Goal: Task Accomplishment & Management: Manage account settings

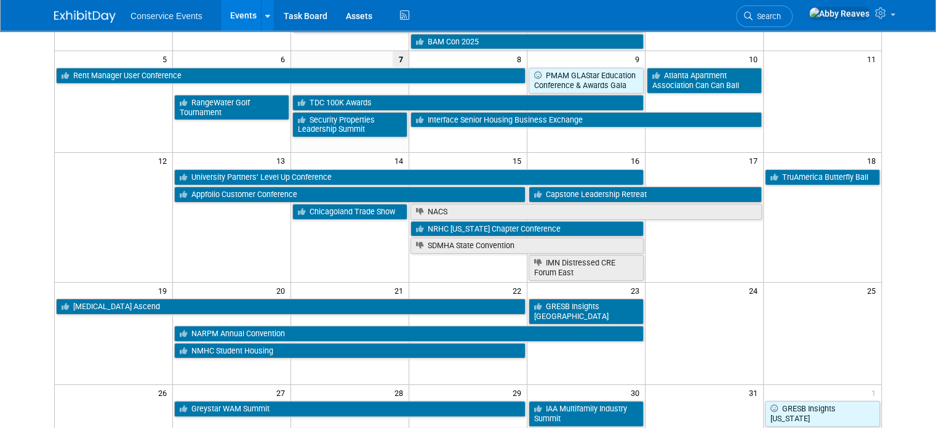
scroll to position [246, 0]
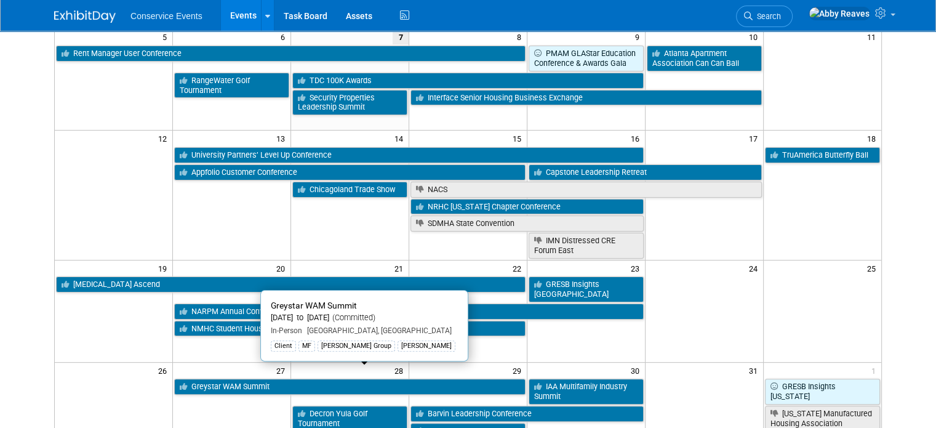
drag, startPoint x: 282, startPoint y: 378, endPoint x: 295, endPoint y: 312, distance: 67.2
click at [282, 379] on link "Greystar WAM Summit" at bounding box center [349, 387] width 351 height 16
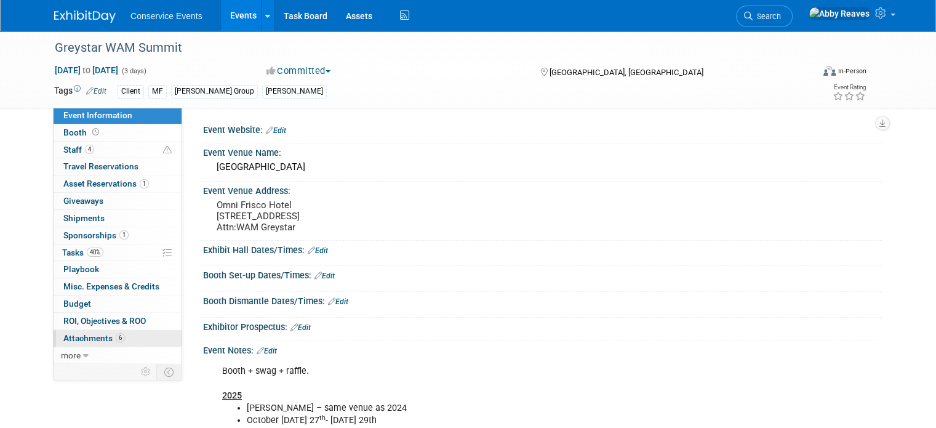
click at [119, 339] on link "6 Attachments 6" at bounding box center [118, 338] width 128 height 17
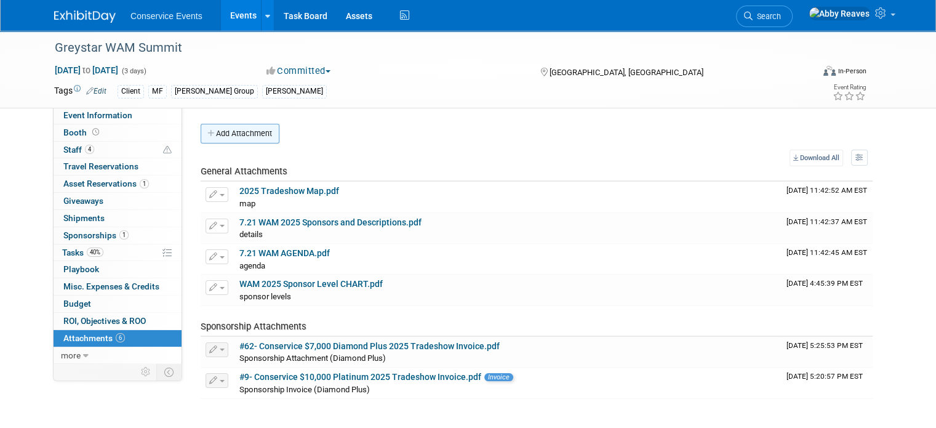
click at [244, 138] on button "Add Attachment" at bounding box center [240, 134] width 79 height 20
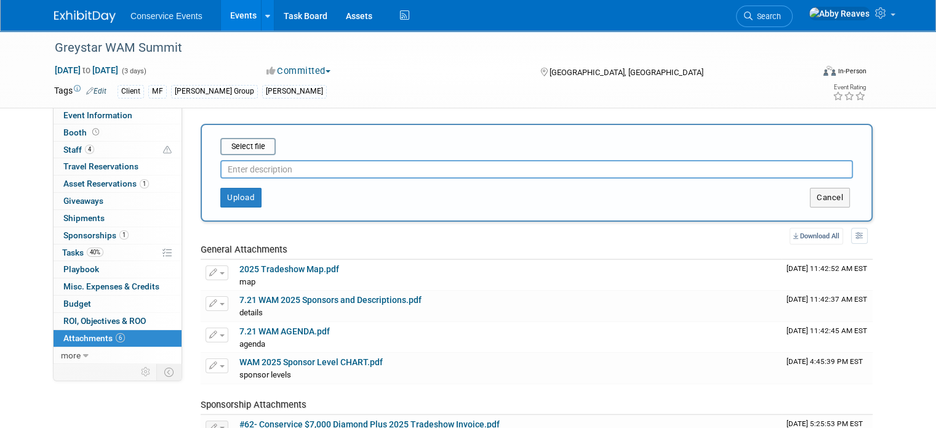
click at [244, 139] on input "file" at bounding box center [201, 146] width 146 height 15
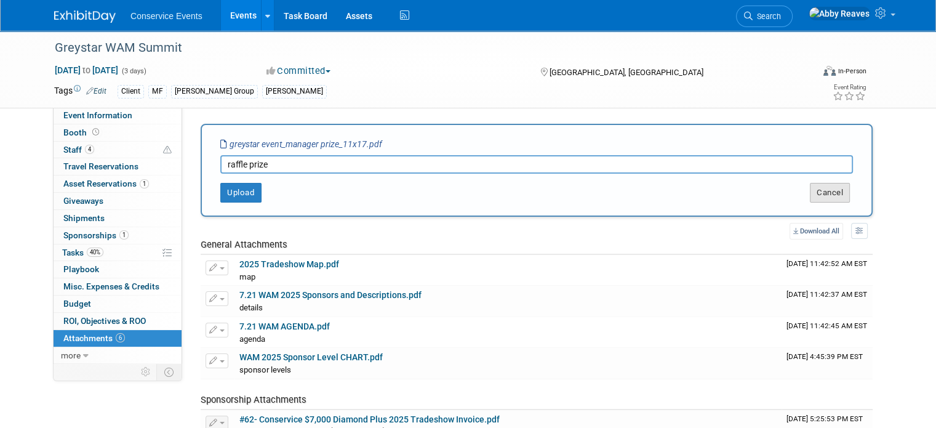
type input "raffle prize"
drag, startPoint x: 847, startPoint y: 185, endPoint x: 758, endPoint y: 186, distance: 88.6
click at [846, 186] on button "Cancel" at bounding box center [830, 193] width 40 height 20
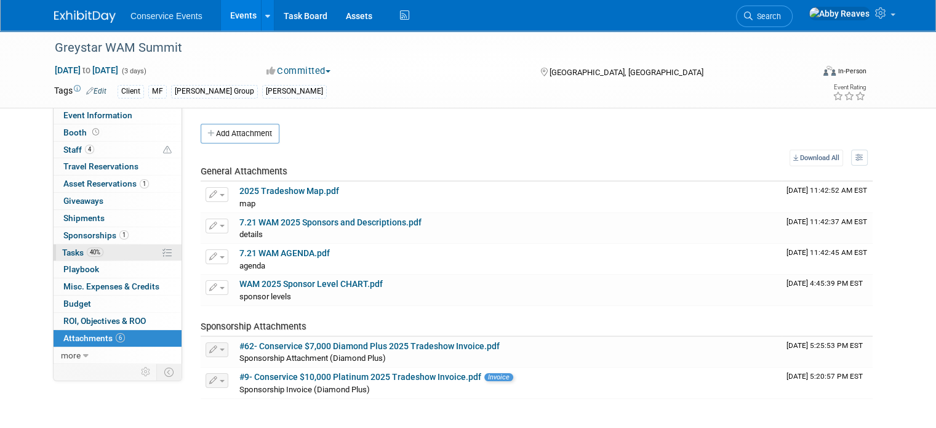
click at [111, 246] on link "40% Tasks 40%" at bounding box center [118, 252] width 128 height 17
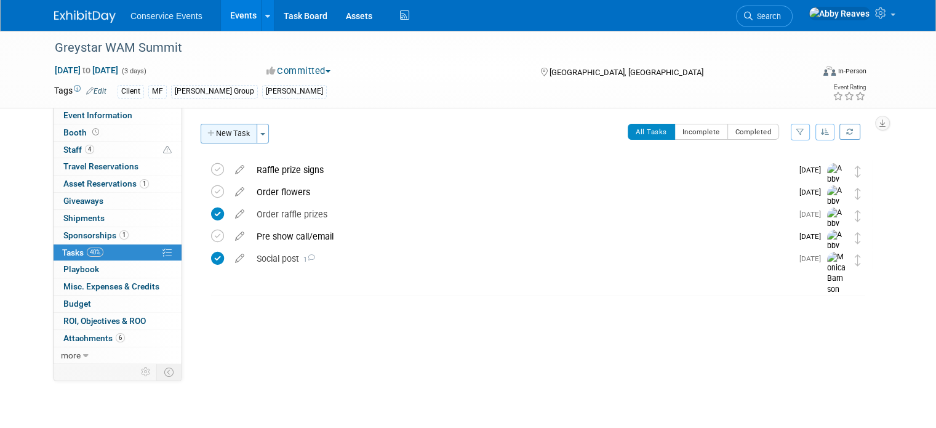
click at [222, 138] on button "New Task" at bounding box center [229, 134] width 57 height 20
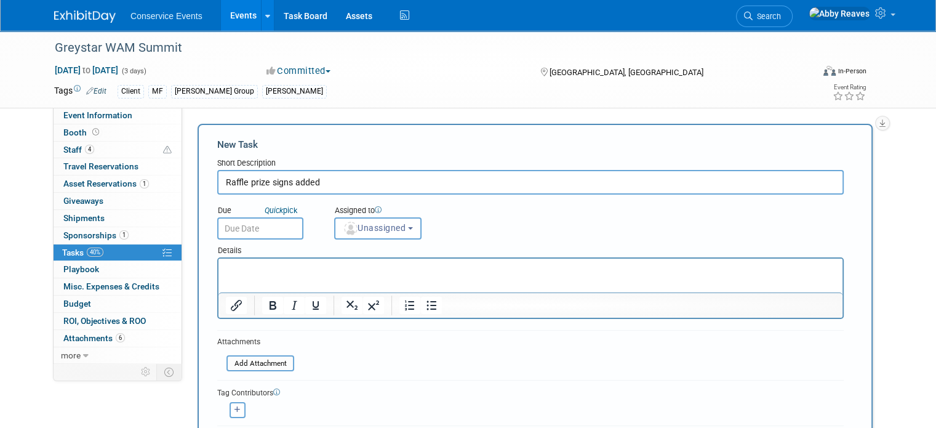
type input "Raffle prize signs added"
click at [273, 221] on input "text" at bounding box center [260, 228] width 86 height 22
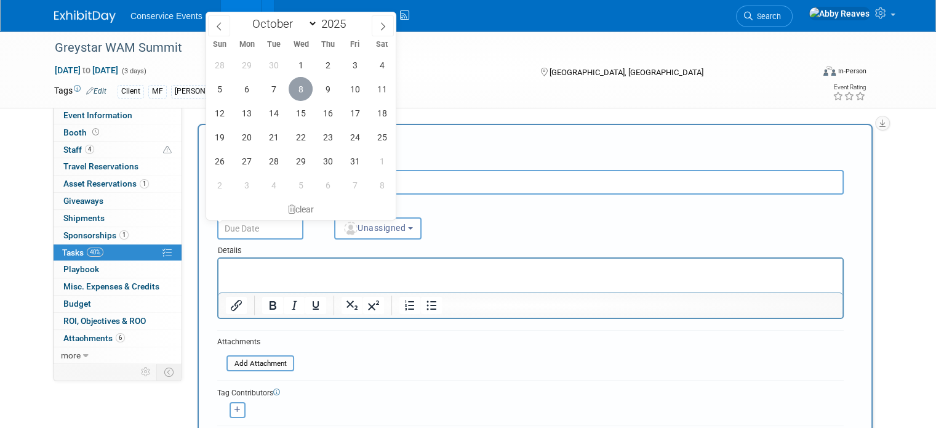
click at [303, 87] on span "8" at bounding box center [301, 89] width 24 height 24
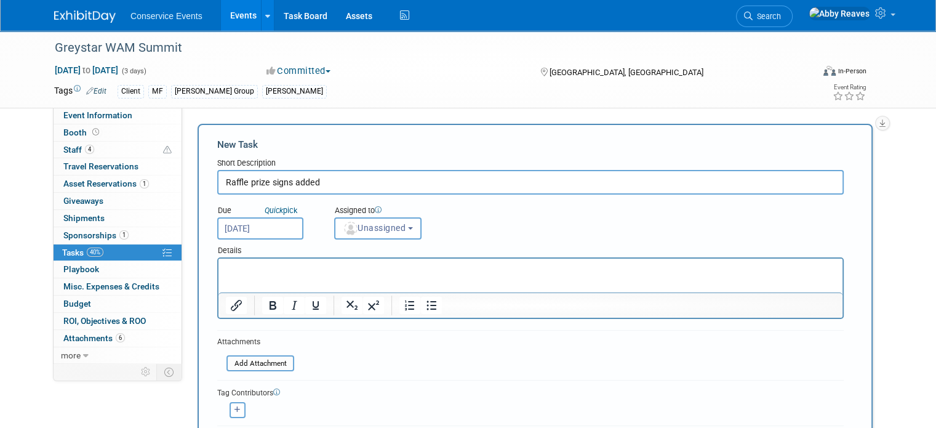
click at [249, 228] on input "[DATE]" at bounding box center [260, 228] width 86 height 22
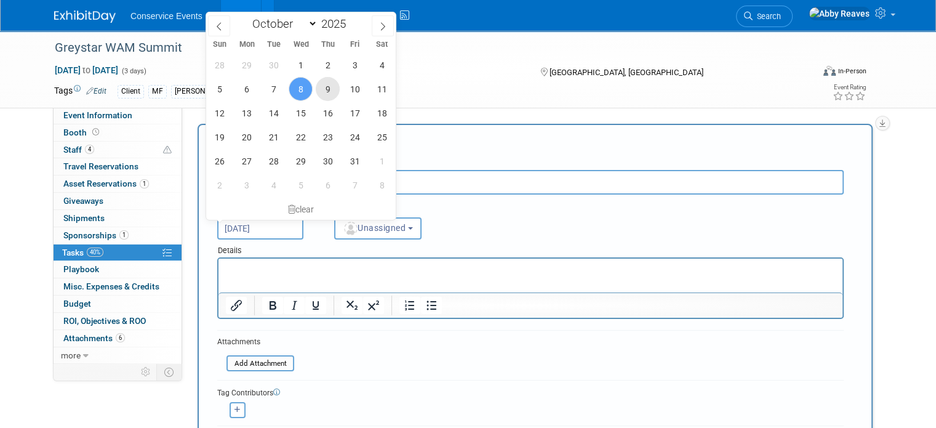
click at [334, 90] on span "9" at bounding box center [328, 89] width 24 height 24
type input "[DATE]"
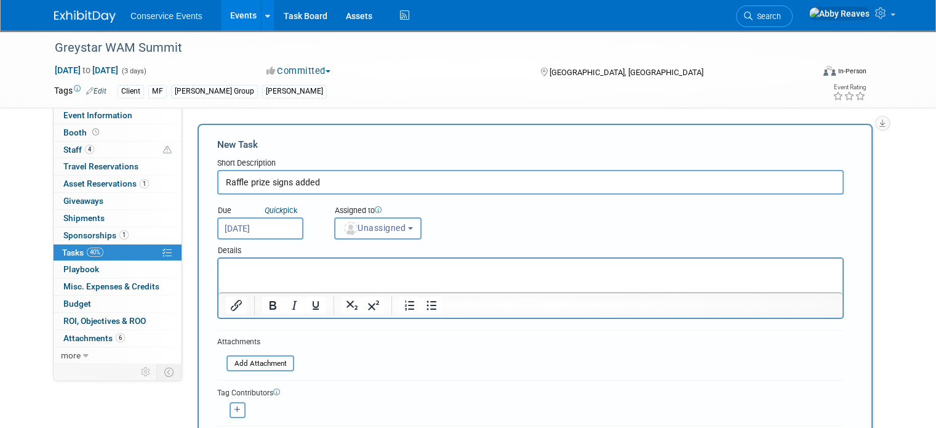
click at [367, 224] on span "Unassigned" at bounding box center [374, 228] width 63 height 10
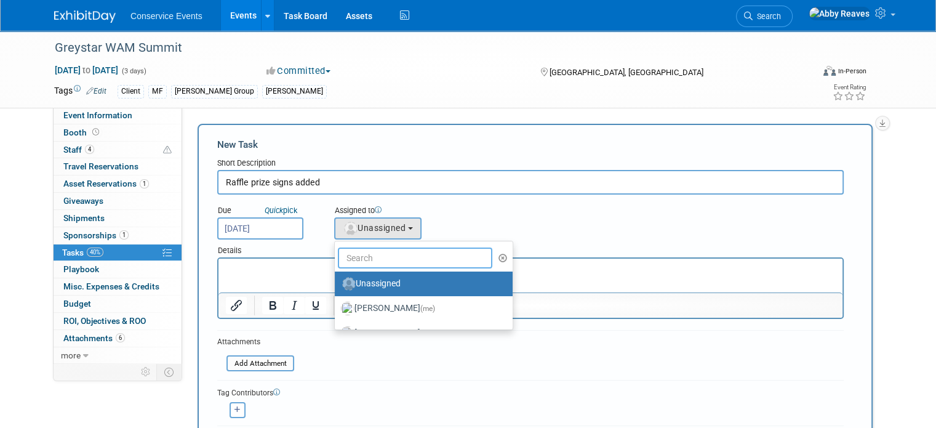
click at [366, 262] on input "text" at bounding box center [415, 257] width 154 height 21
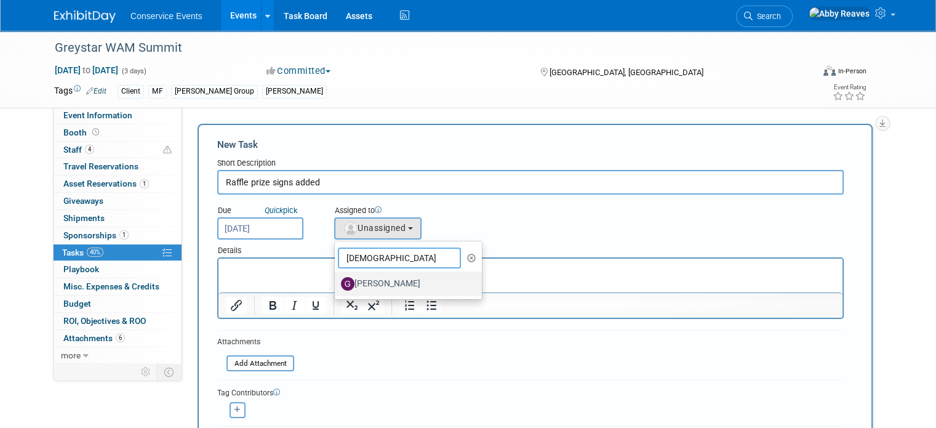
type input "[DEMOGRAPHIC_DATA]"
click at [364, 280] on label "[PERSON_NAME]" at bounding box center [405, 284] width 129 height 20
click at [337, 280] on input "[PERSON_NAME]" at bounding box center [333, 282] width 8 height 8
select select "24d876ef-3729-40d6-9e1b-f5720e575caa"
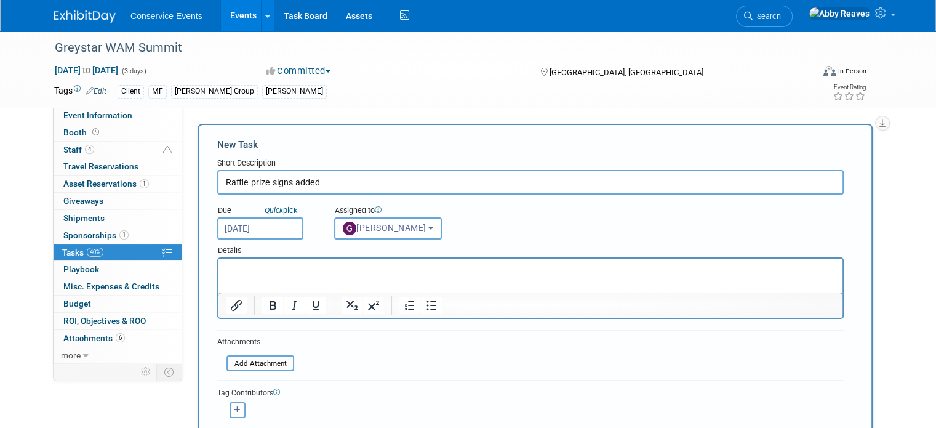
click at [347, 274] on p "Rich Text Area. Press ALT-0 for help." at bounding box center [531, 269] width 610 height 12
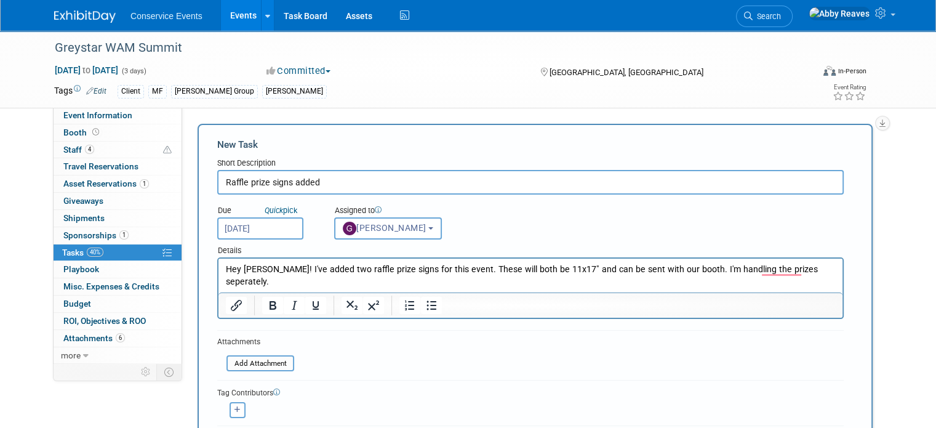
click at [540, 207] on div "Due Quick pick [DATE] Assigned to <img src="[URL][DOMAIN_NAME]" style="width: 2…" at bounding box center [530, 216] width 645 height 45
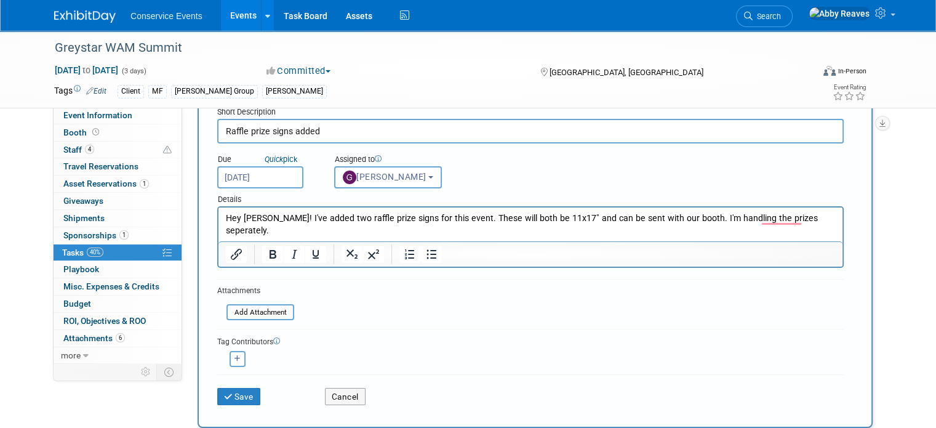
scroll to position [123, 0]
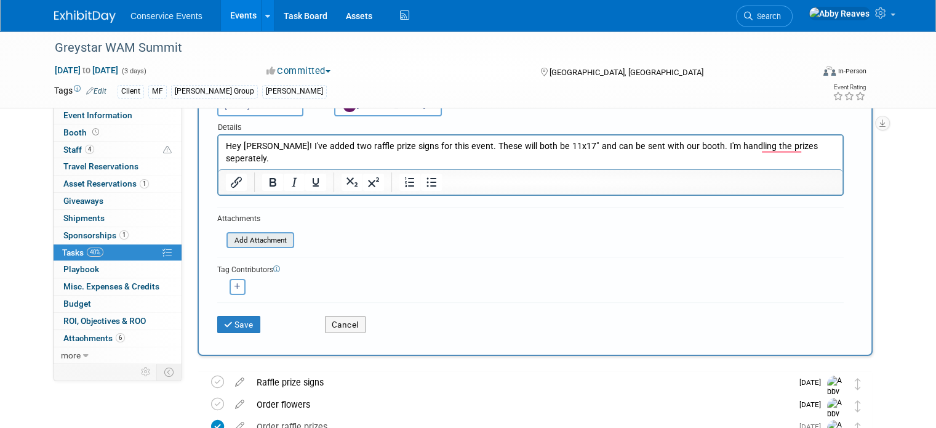
click at [273, 234] on input "file" at bounding box center [219, 240] width 146 height 14
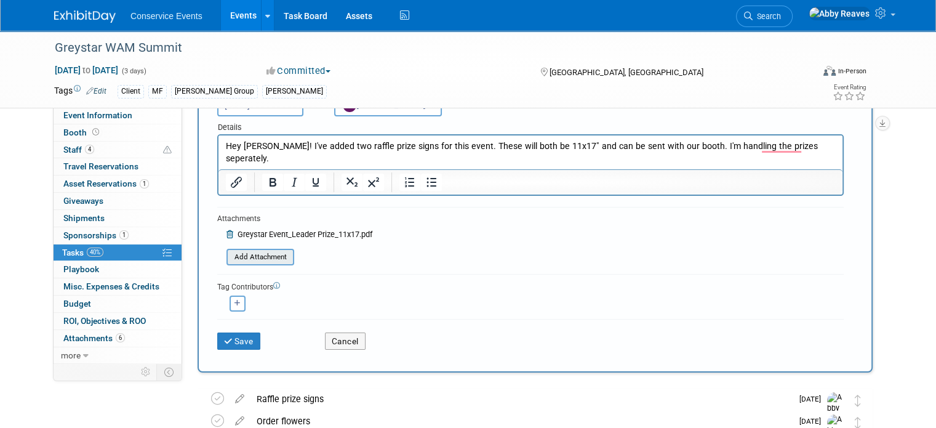
click at [278, 250] on input "file" at bounding box center [219, 257] width 146 height 14
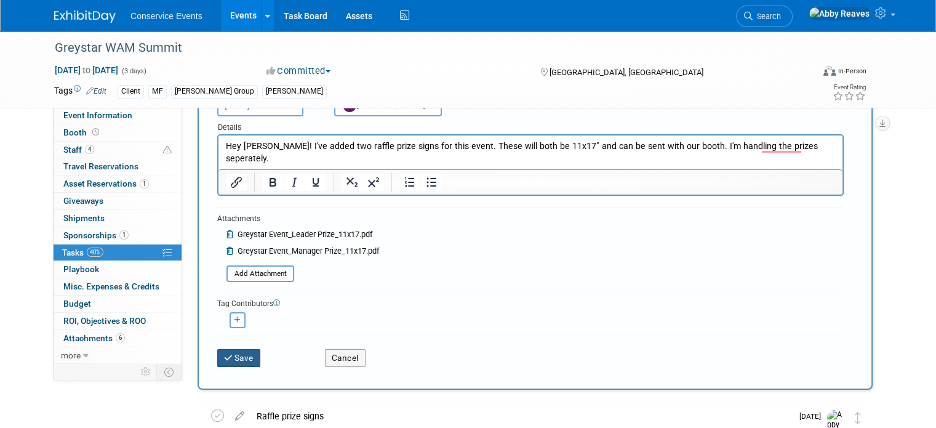
click at [233, 356] on button "Save" at bounding box center [238, 357] width 43 height 17
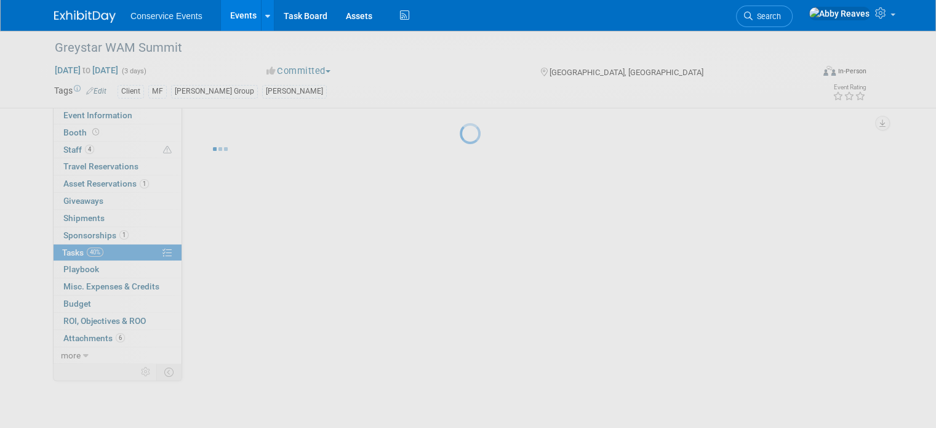
scroll to position [0, 0]
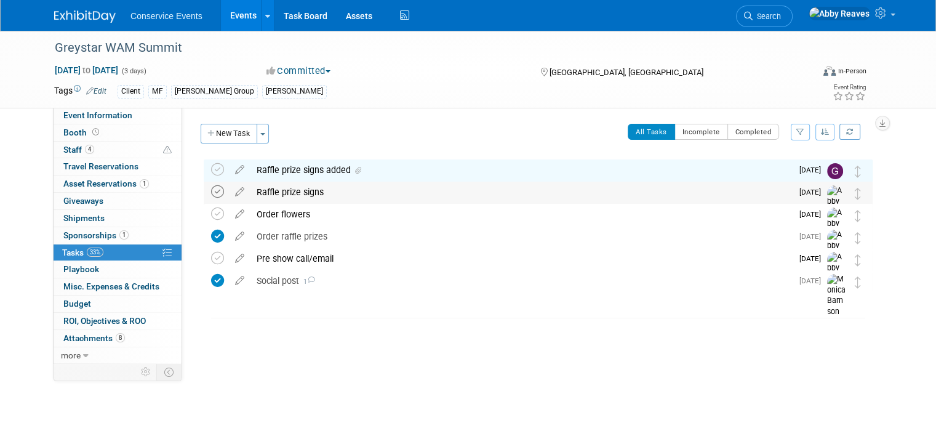
click at [212, 193] on icon at bounding box center [217, 191] width 13 height 13
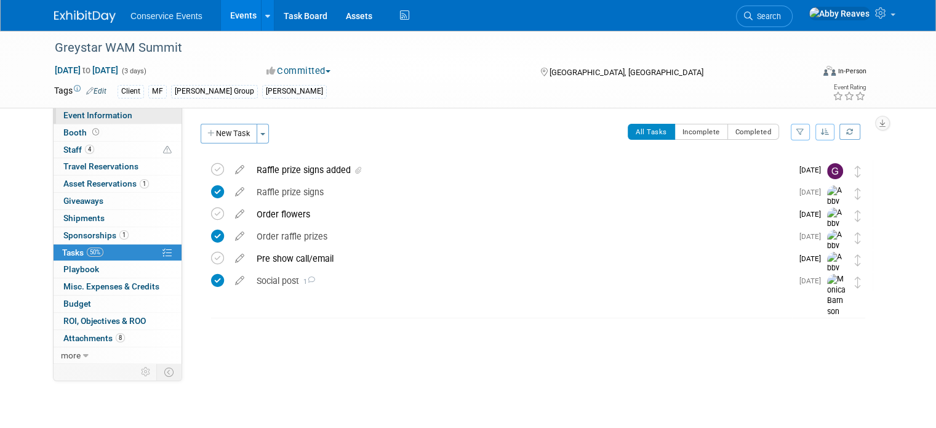
click at [90, 109] on link "Event Information" at bounding box center [118, 115] width 128 height 17
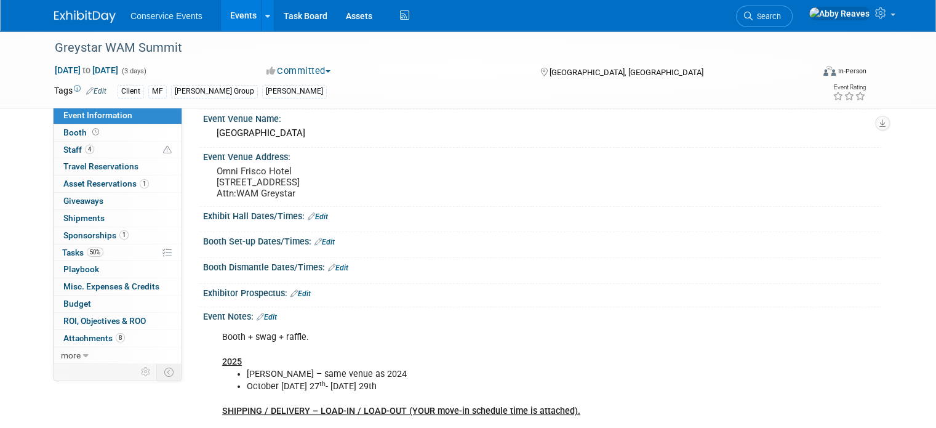
scroll to position [62, 0]
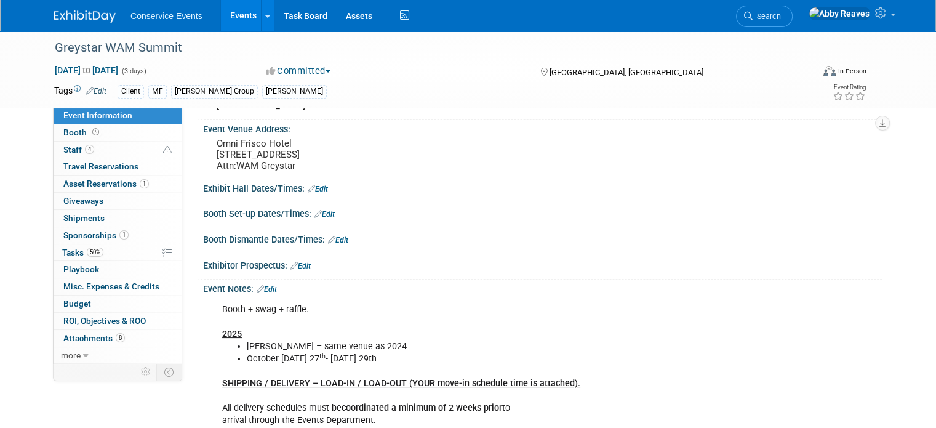
click at [266, 294] on link "Edit" at bounding box center [267, 289] width 20 height 9
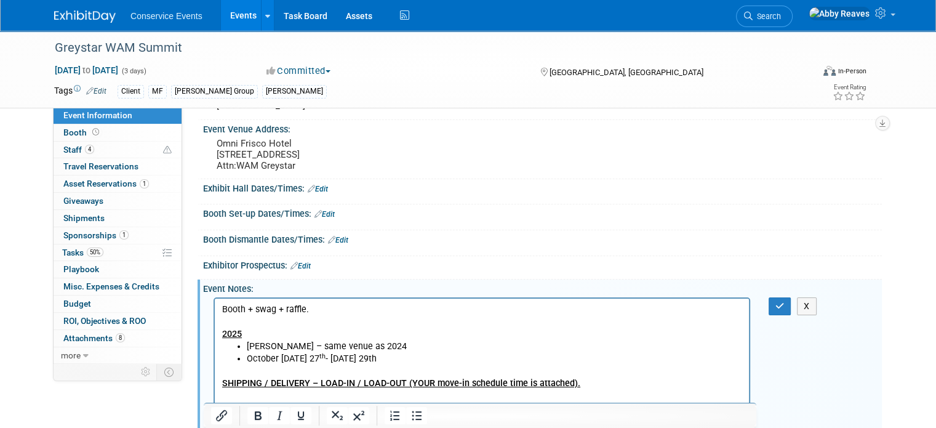
scroll to position [0, 0]
click at [817, 315] on button "X" at bounding box center [807, 306] width 20 height 18
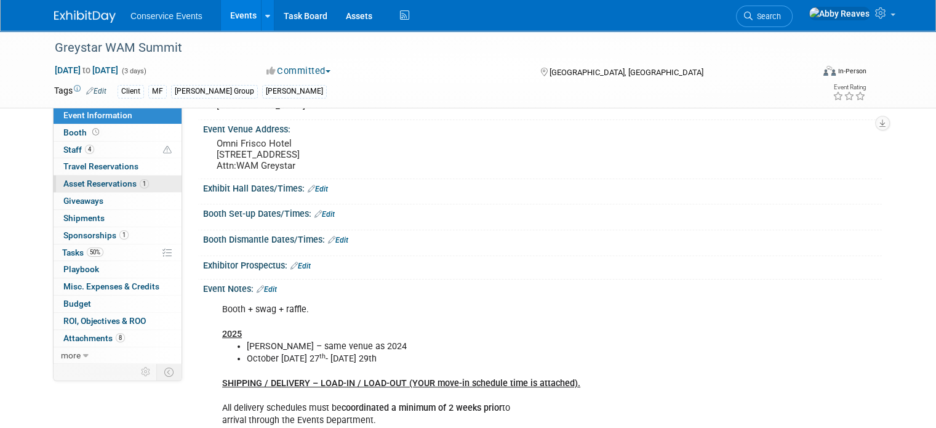
click at [105, 183] on span "Asset Reservations 1" at bounding box center [106, 183] width 86 height 10
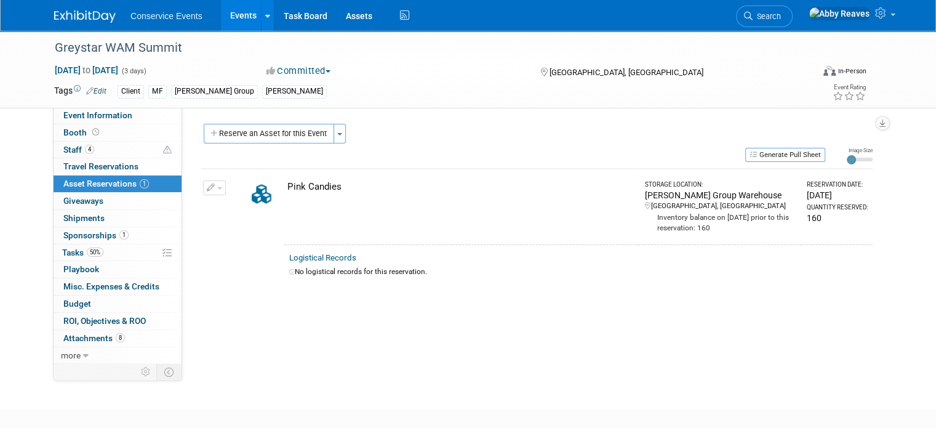
click at [212, 184] on button "button" at bounding box center [214, 187] width 23 height 15
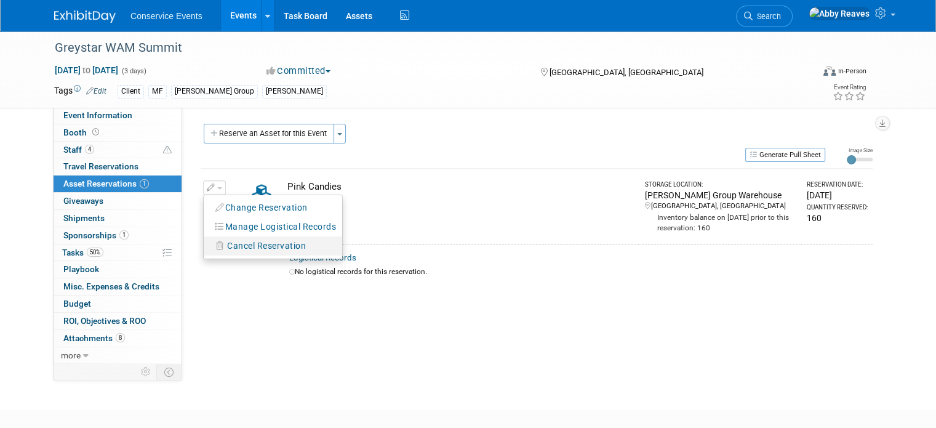
click at [227, 247] on span "Cancel Reservation" at bounding box center [266, 246] width 79 height 10
click at [343, 255] on link "Yes" at bounding box center [357, 256] width 36 height 20
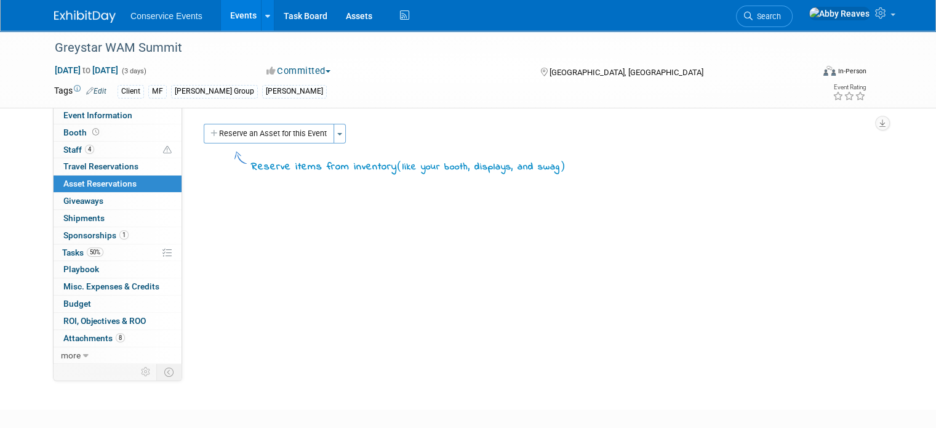
click at [281, 132] on button "Reserve an Asset for this Event" at bounding box center [269, 134] width 130 height 20
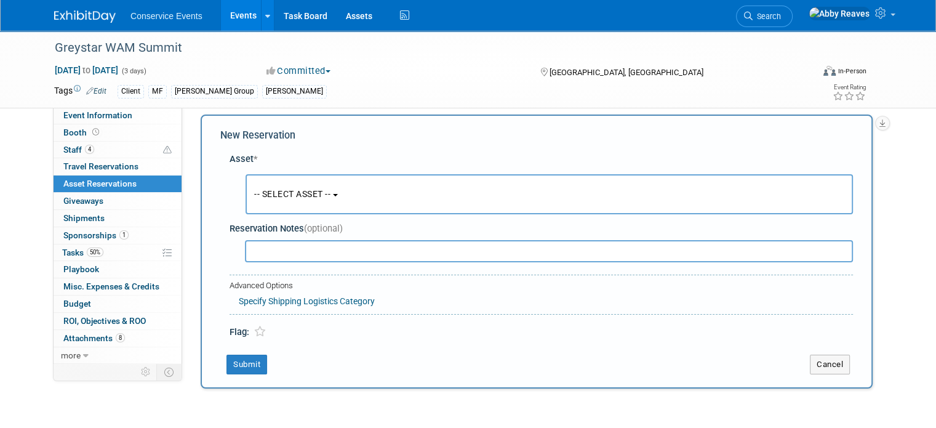
scroll to position [11, 0]
click at [294, 190] on span "-- SELECT ASSET --" at bounding box center [292, 192] width 76 height 10
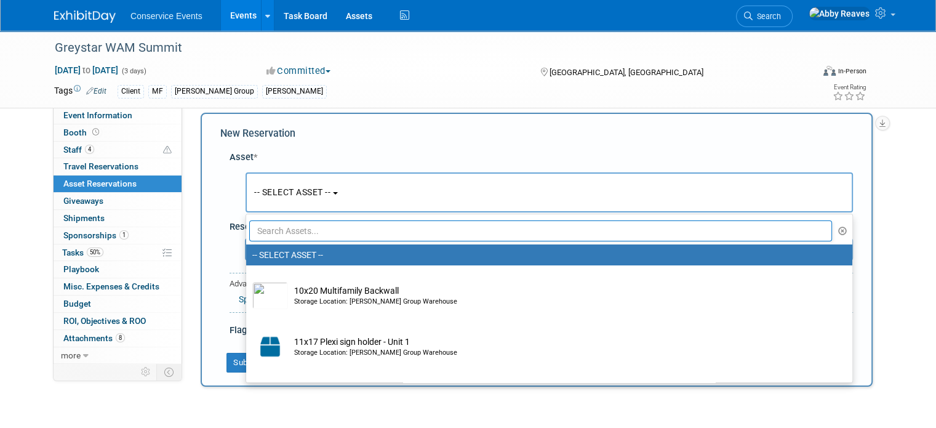
drag, startPoint x: 290, startPoint y: 228, endPoint x: 284, endPoint y: 230, distance: 6.3
click at [290, 228] on input "text" at bounding box center [540, 230] width 583 height 21
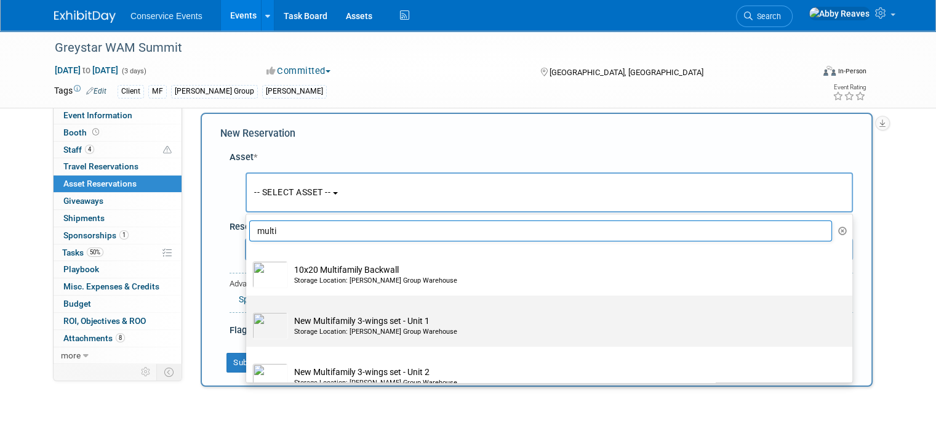
scroll to position [62, 0]
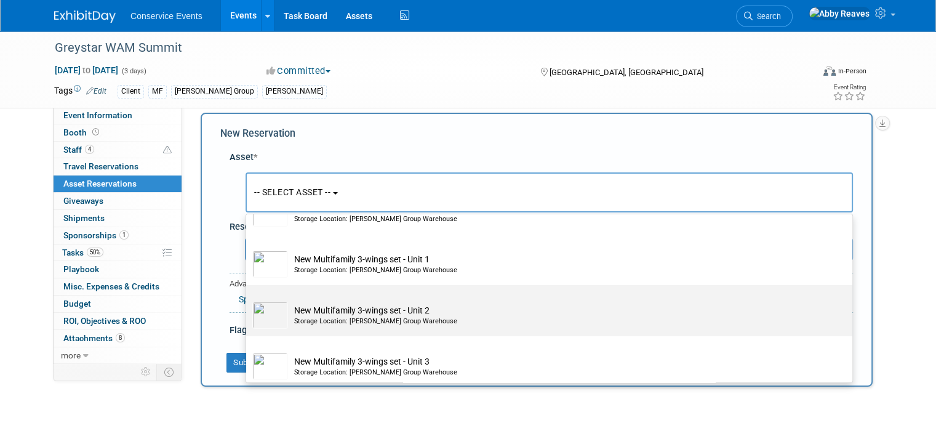
type input "multi"
click at [390, 302] on td "New Multifamily 3-wings set - Unit 2 Storage Location: [PERSON_NAME] Group Ware…" at bounding box center [558, 315] width 540 height 27
click at [248, 300] on input "New Multifamily 3-wings set - Unit 2 Storage Location: [PERSON_NAME] Group Ware…" at bounding box center [244, 296] width 8 height 8
select select "10718200"
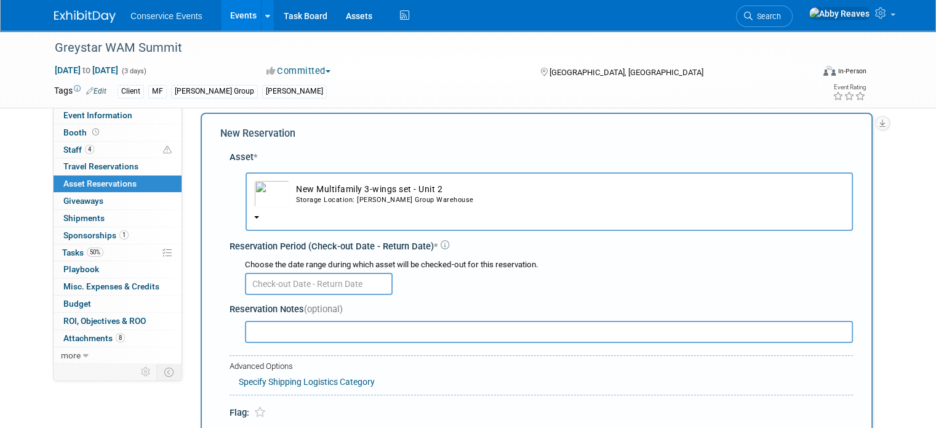
click at [274, 278] on input "text" at bounding box center [319, 284] width 148 height 22
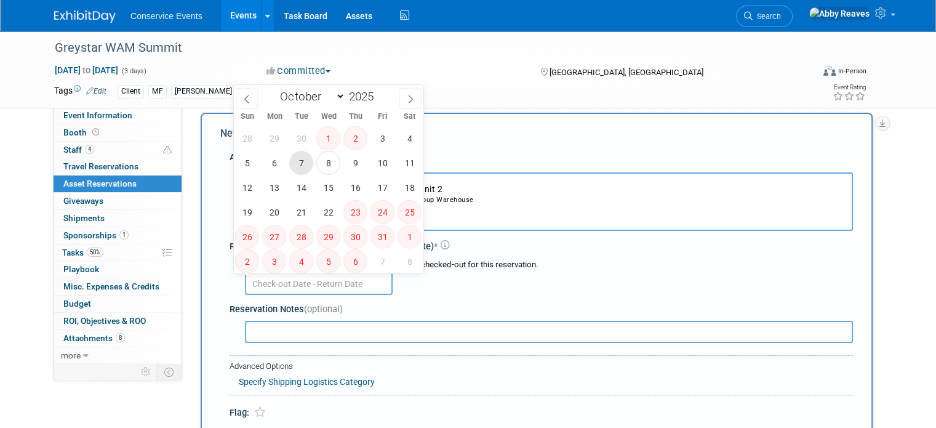
click at [298, 170] on span "7" at bounding box center [301, 163] width 24 height 24
type input "[DATE]"
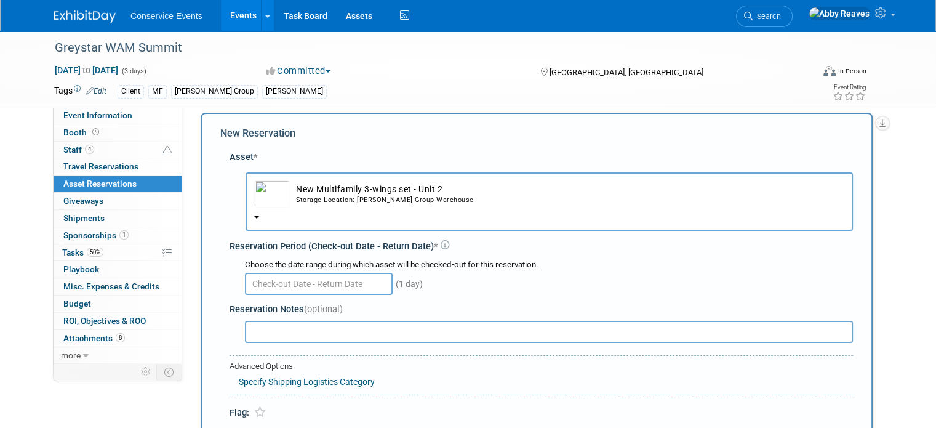
click at [550, 191] on td "New Multifamily 3-wings set - Unit 2 Storage Location: [PERSON_NAME] Group Ware…" at bounding box center [567, 193] width 555 height 27
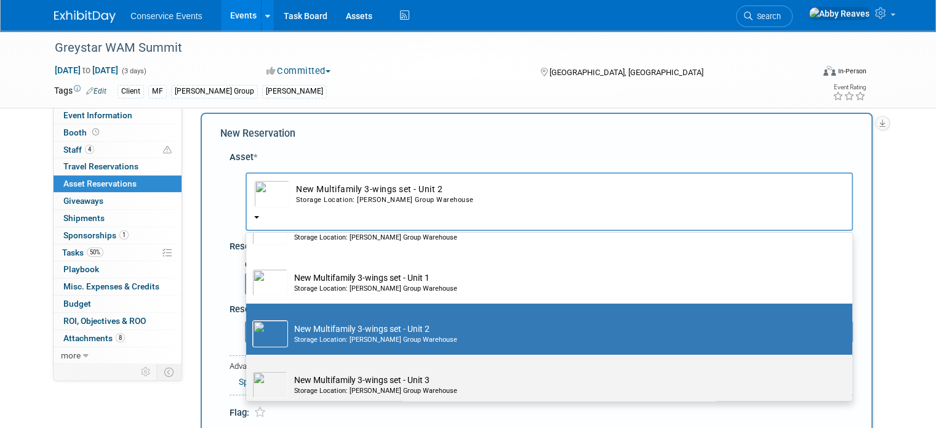
click at [353, 371] on td "New Multifamily 3-wings set - Unit 3 Storage Location: [PERSON_NAME] Group Ware…" at bounding box center [558, 384] width 540 height 27
click at [248, 369] on input "New Multifamily 3-wings set - Unit 3 Storage Location: [PERSON_NAME] Group Ware…" at bounding box center [244, 365] width 8 height 8
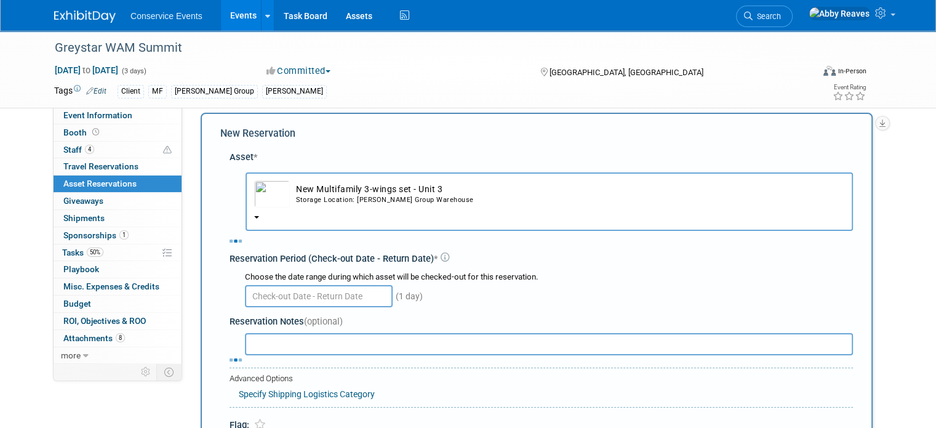
click at [330, 294] on div "Choose the date range during which asset will be checked-out for this reservati…" at bounding box center [543, 288] width 619 height 43
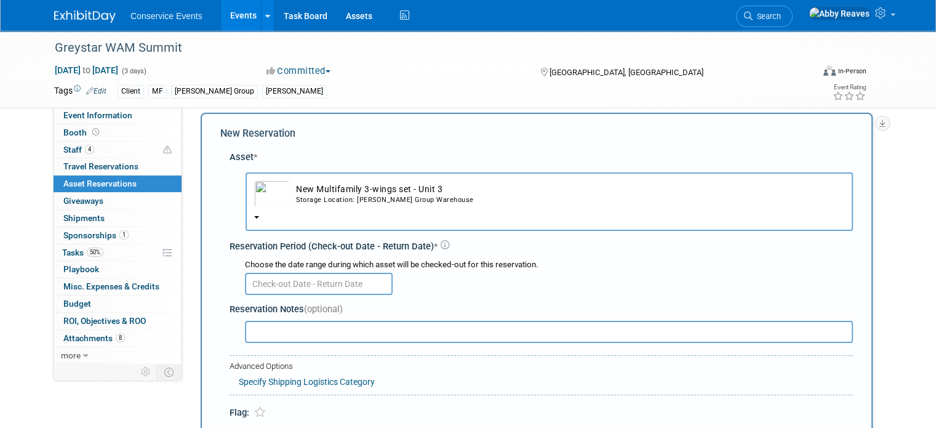
click at [327, 282] on input "text" at bounding box center [319, 284] width 148 height 22
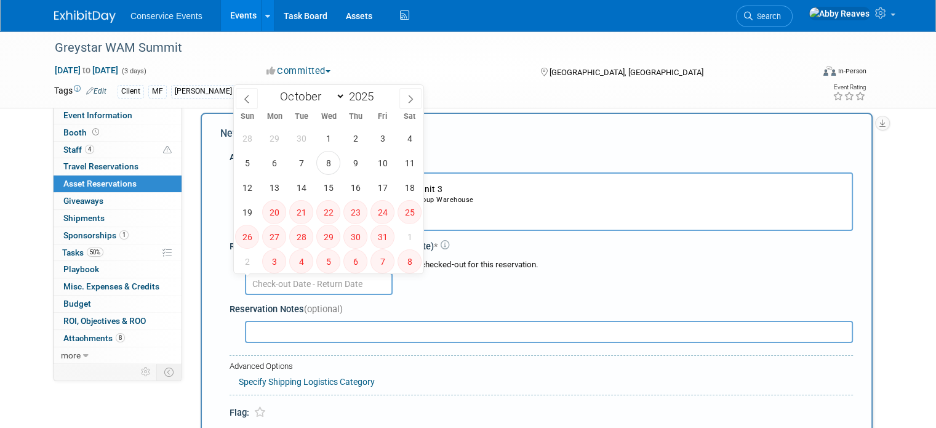
click at [326, 281] on input "text" at bounding box center [319, 284] width 148 height 22
click at [502, 209] on button "New Multifamily 3-wings set - Unit 3 Storage Location: [PERSON_NAME] Group Ware…" at bounding box center [549, 201] width 607 height 58
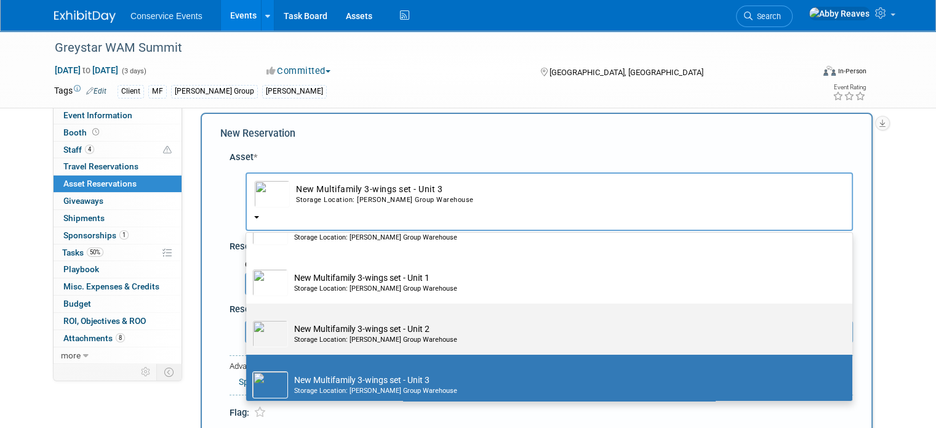
scroll to position [119, 0]
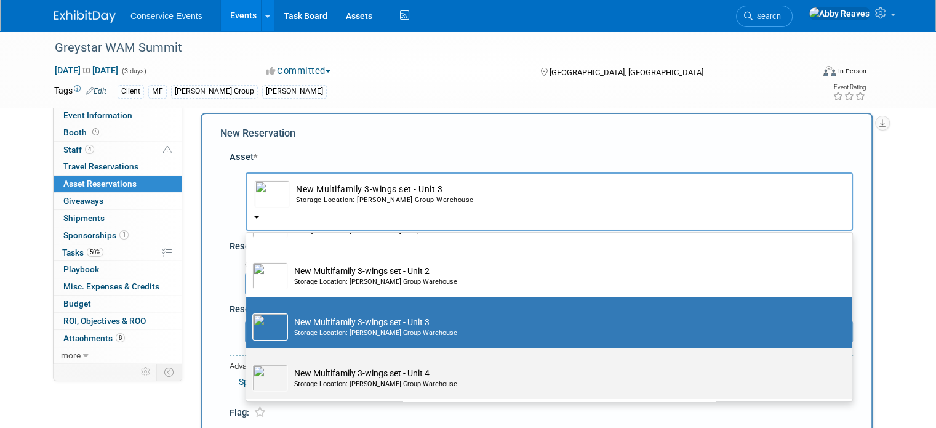
click at [383, 379] on div "Storage Location: [PERSON_NAME] Group Warehouse" at bounding box center [561, 384] width 534 height 10
click at [248, 362] on input "New Multifamily 3-wings set - Unit 4 Storage Location: [PERSON_NAME] Group Ware…" at bounding box center [244, 358] width 8 height 8
select select "10718202"
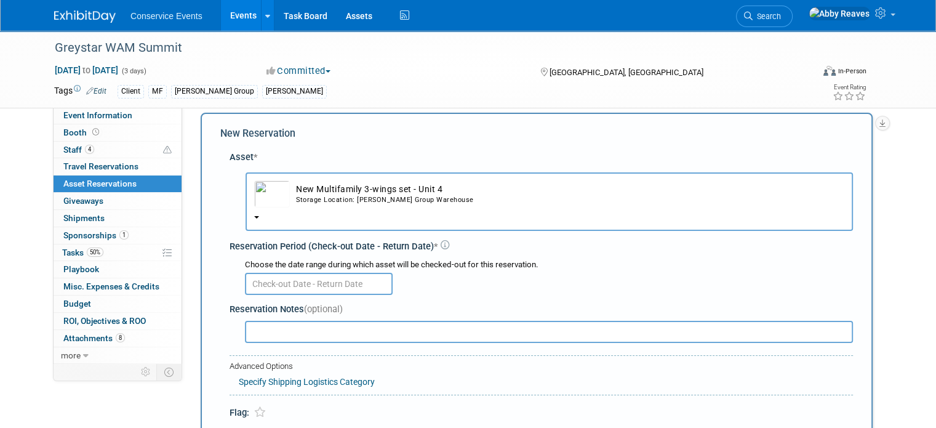
click at [288, 287] on input "text" at bounding box center [319, 284] width 148 height 22
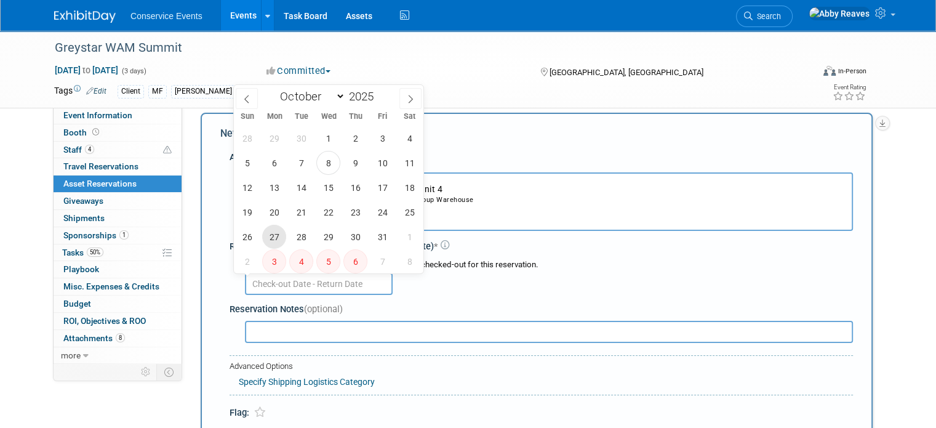
click at [275, 239] on span "27" at bounding box center [274, 237] width 24 height 24
click at [336, 237] on span "29" at bounding box center [328, 237] width 24 height 24
type input "[DATE] to [DATE]"
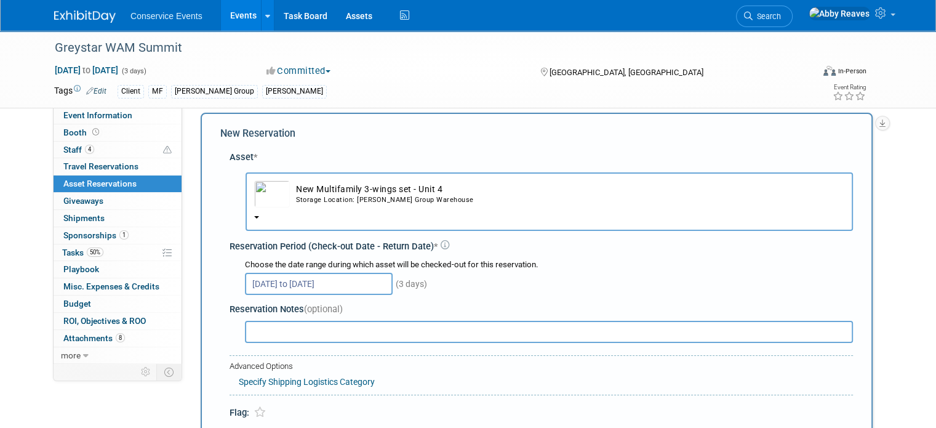
scroll to position [73, 0]
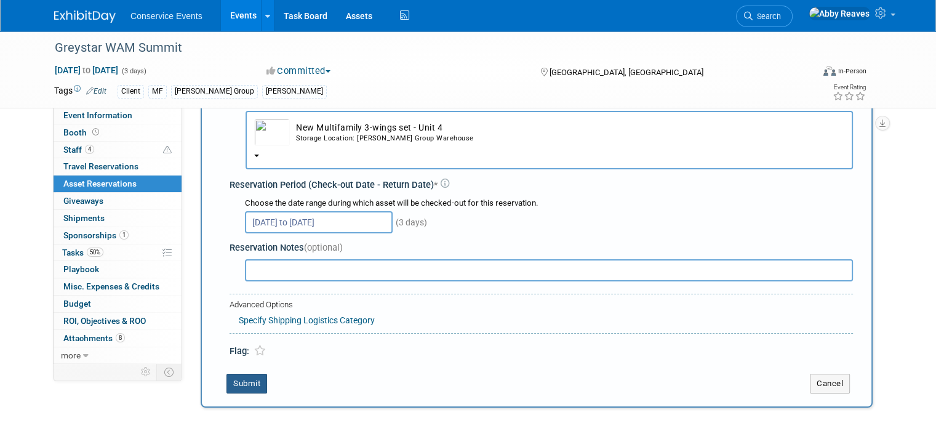
click at [244, 382] on button "Submit" at bounding box center [246, 384] width 41 height 20
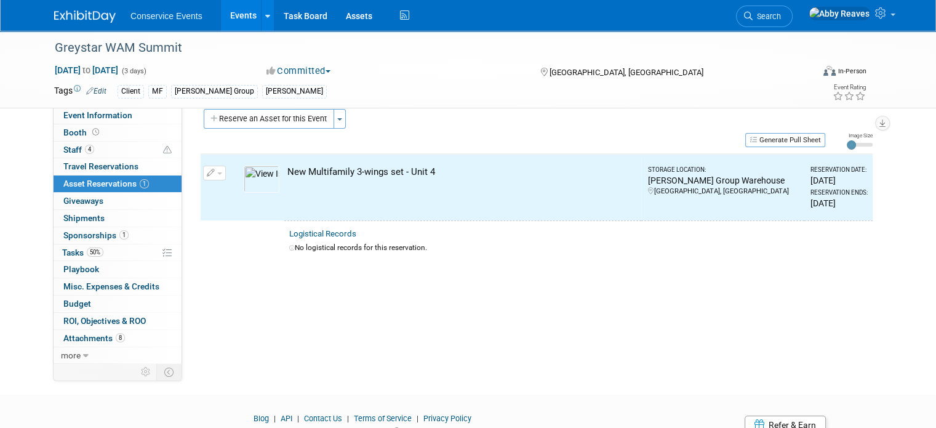
scroll to position [14, 0]
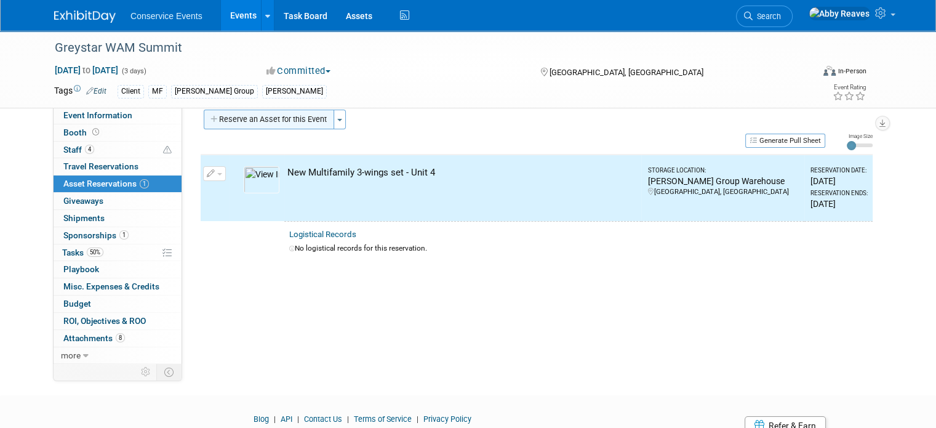
click at [259, 120] on button "Reserve an Asset for this Event" at bounding box center [269, 120] width 130 height 20
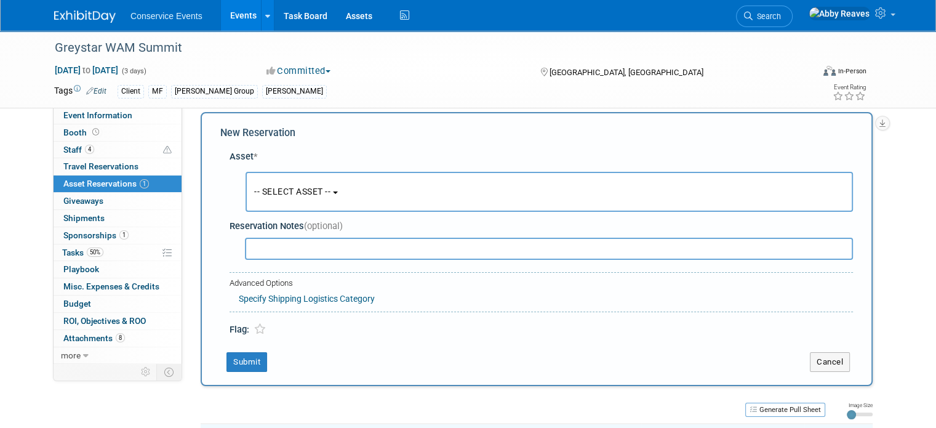
scroll to position [11, 0]
click at [268, 180] on button "-- SELECT ASSET --" at bounding box center [549, 192] width 607 height 40
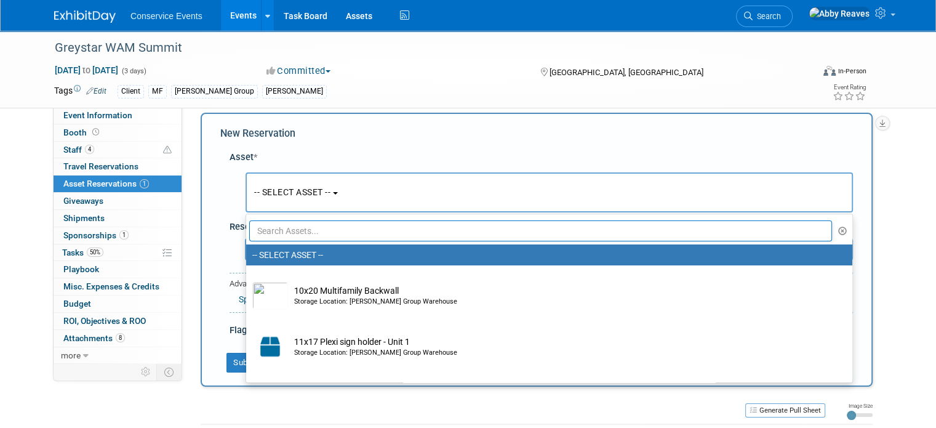
click at [266, 222] on input "text" at bounding box center [540, 230] width 583 height 21
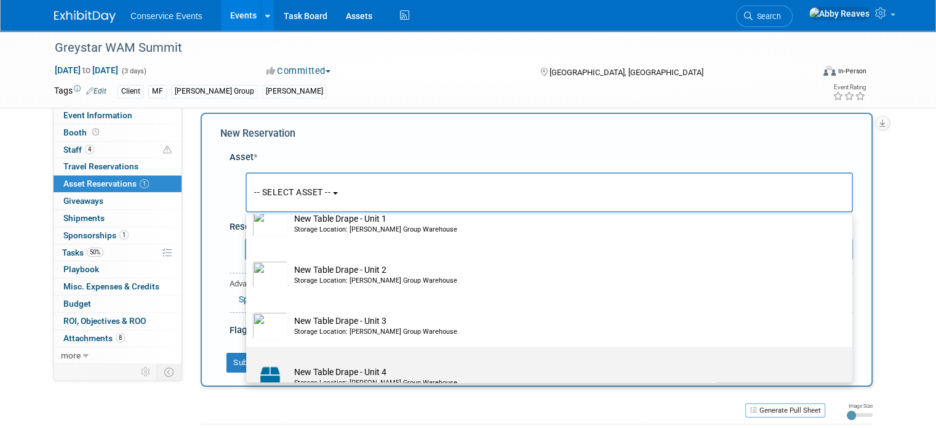
scroll to position [185, 0]
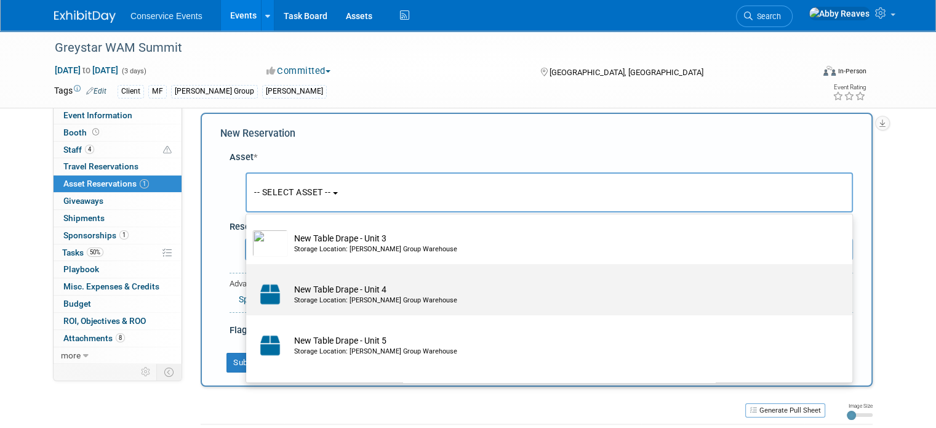
type input "table"
click at [345, 285] on td "New Table Drape - Unit 4 Storage Location: [PERSON_NAME] Group Warehouse" at bounding box center [558, 294] width 540 height 27
click at [248, 279] on input "New Table Drape - Unit 4 Storage Location: [PERSON_NAME] Group Warehouse" at bounding box center [244, 275] width 8 height 8
select select "10718562"
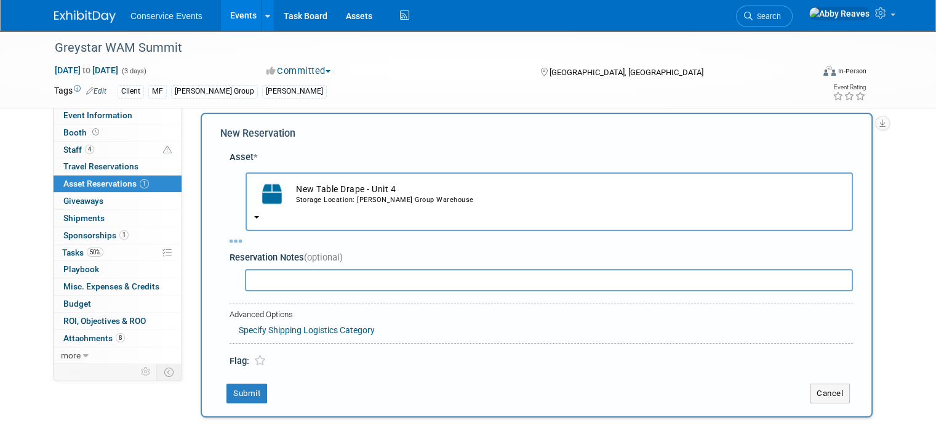
select select "9"
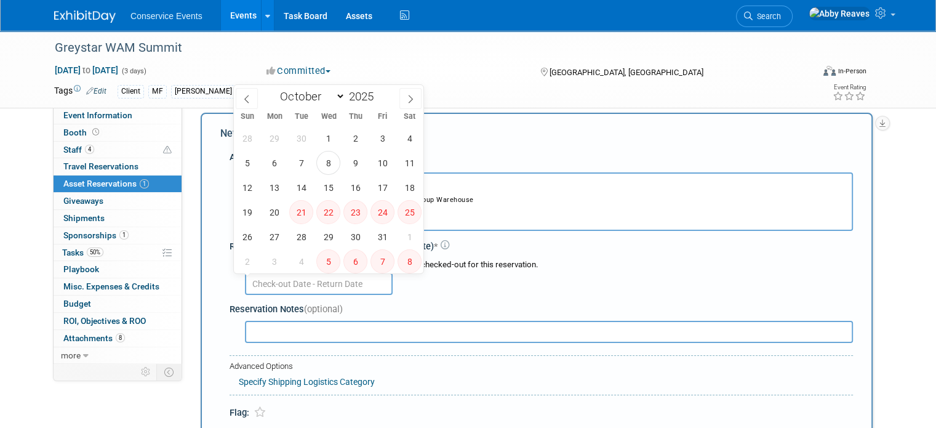
click at [273, 286] on input "text" at bounding box center [319, 284] width 148 height 22
click at [273, 238] on span "27" at bounding box center [274, 237] width 24 height 24
click at [322, 239] on span "29" at bounding box center [328, 237] width 24 height 24
type input "[DATE] to [DATE]"
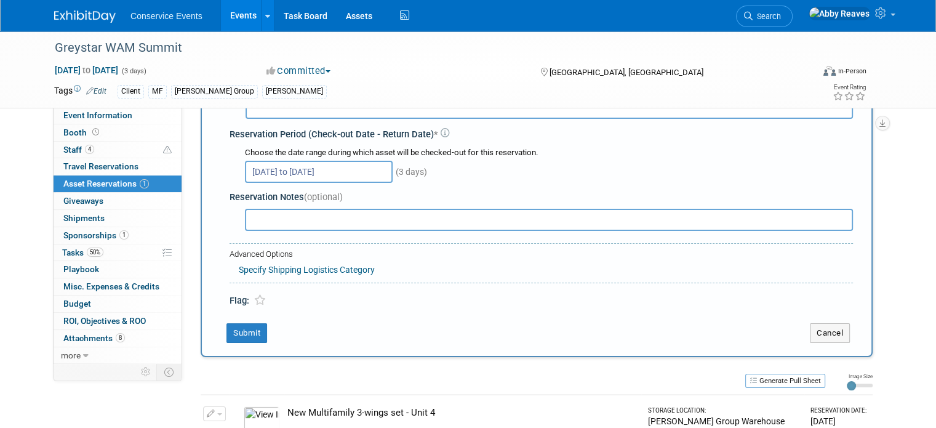
scroll to position [196, 0]
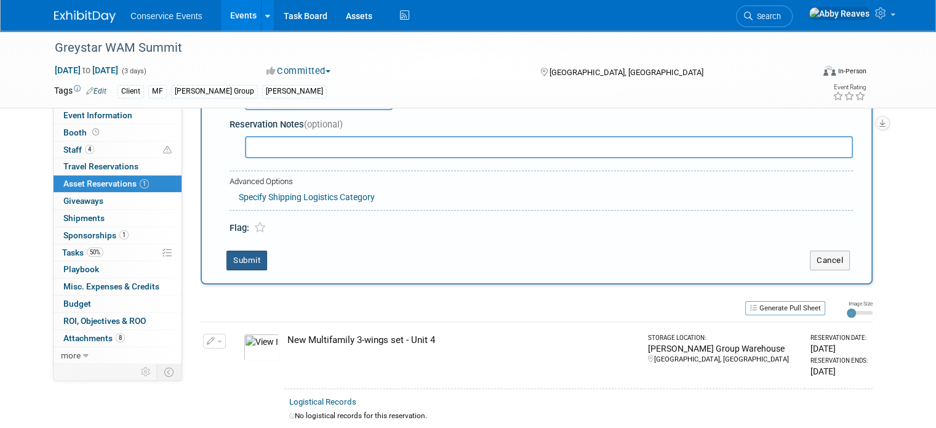
click at [241, 260] on button "Submit" at bounding box center [246, 260] width 41 height 20
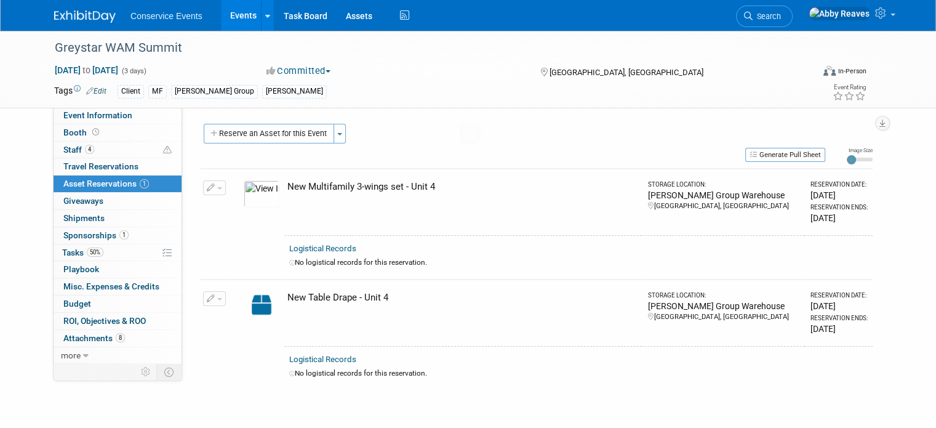
scroll to position [0, 0]
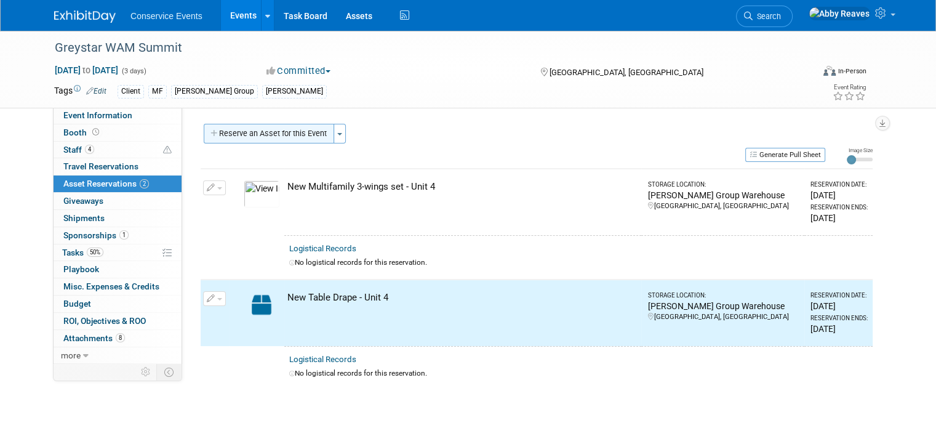
click at [273, 137] on button "Reserve an Asset for this Event" at bounding box center [269, 134] width 130 height 20
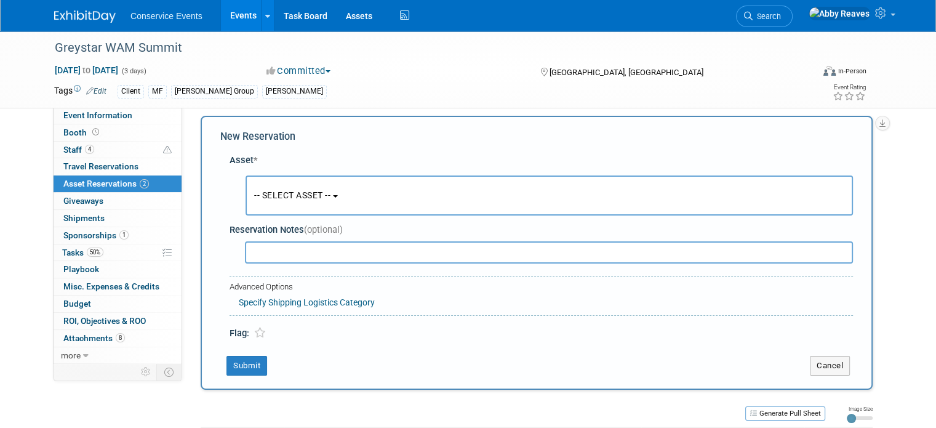
scroll to position [11, 0]
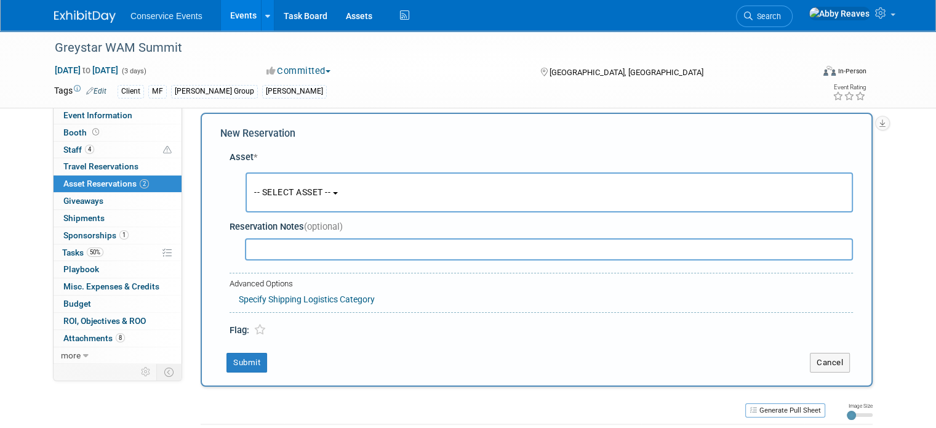
drag, startPoint x: 270, startPoint y: 176, endPoint x: 271, endPoint y: 196, distance: 20.3
click at [270, 177] on button "-- SELECT ASSET --" at bounding box center [549, 192] width 607 height 40
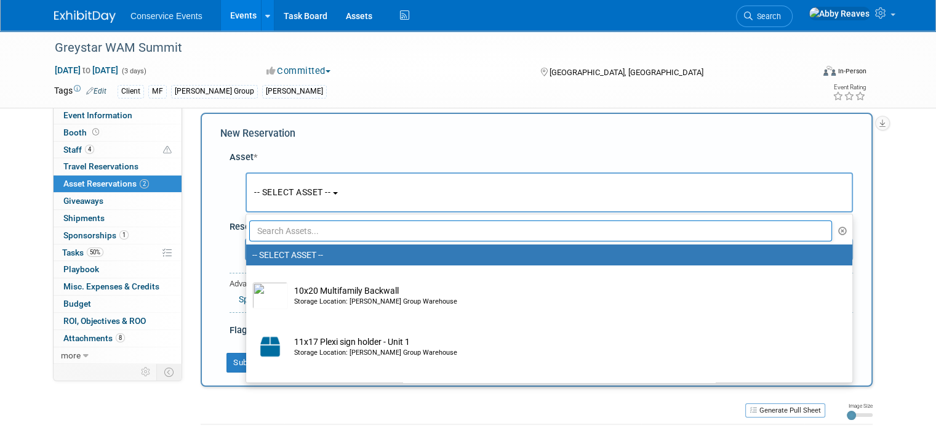
click at [277, 229] on input "text" at bounding box center [540, 230] width 583 height 21
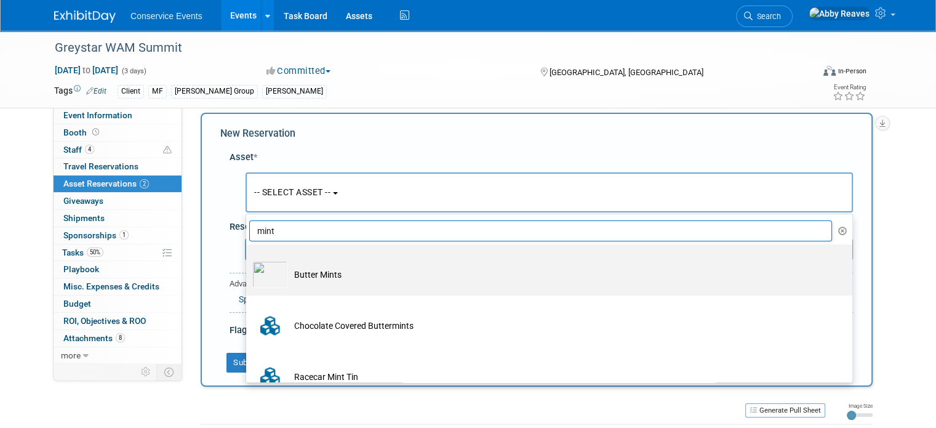
type input "mint"
click at [287, 257] on label "Butter Mints" at bounding box center [546, 270] width 588 height 46
click at [248, 257] on input "Butter Mints" at bounding box center [244, 255] width 8 height 8
select select "10718033"
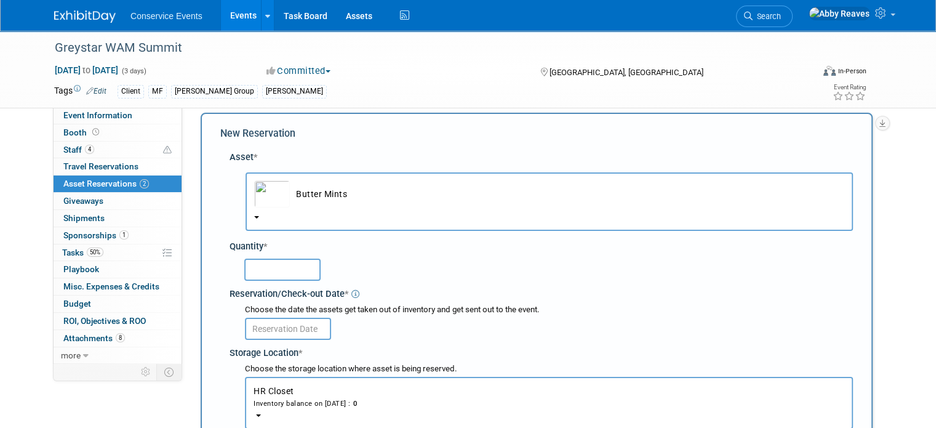
click at [284, 265] on input "text" at bounding box center [282, 269] width 76 height 22
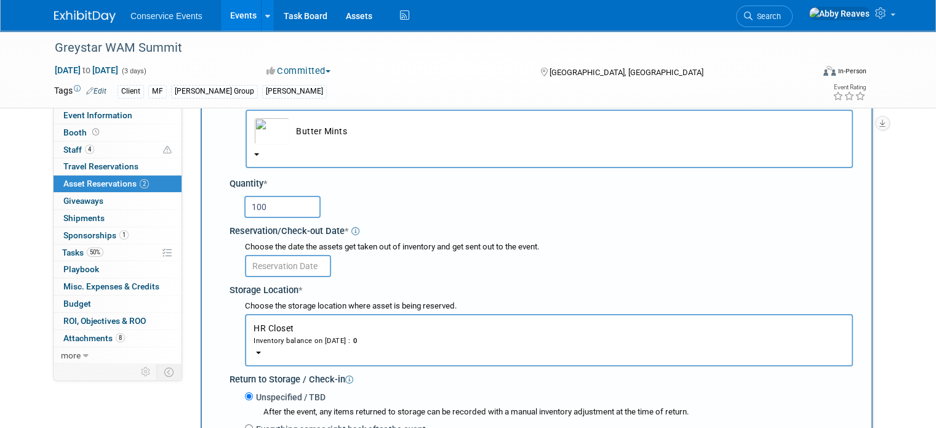
scroll to position [134, 0]
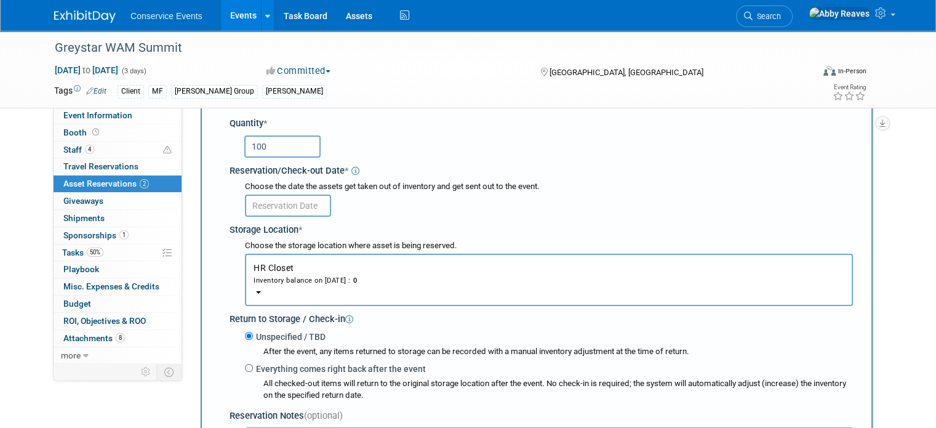
type input "100"
click at [301, 200] on input "text" at bounding box center [288, 205] width 86 height 22
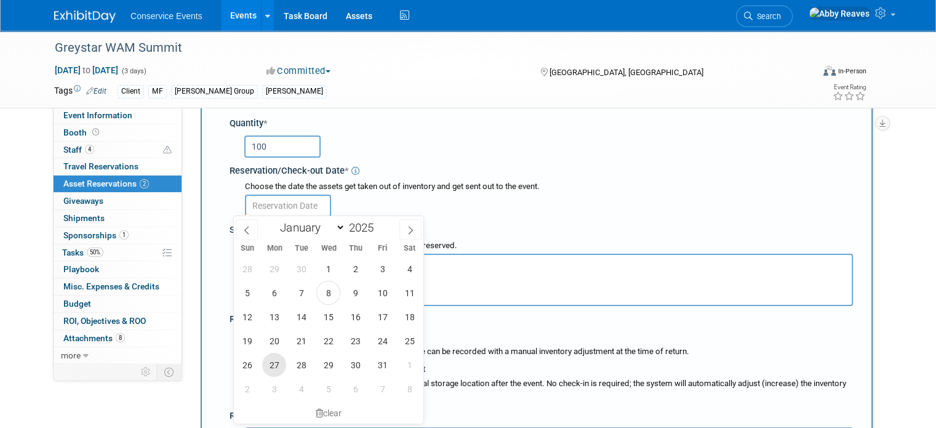
click at [283, 366] on span "27" at bounding box center [274, 365] width 24 height 24
type input "[DATE]"
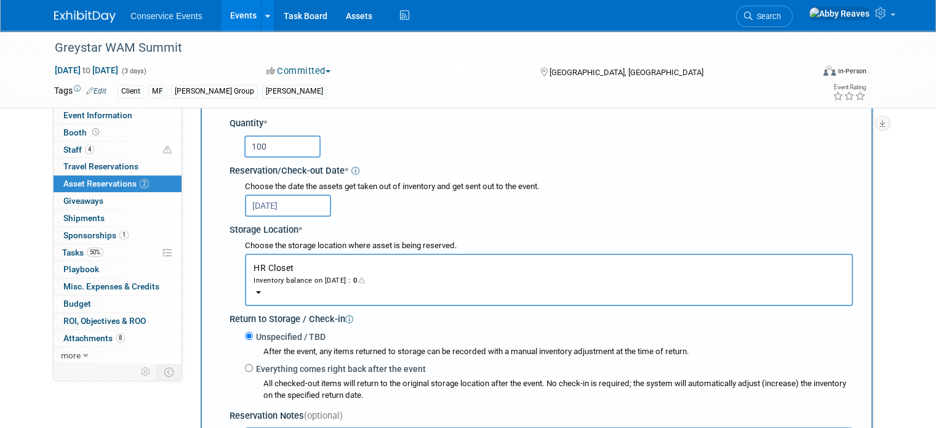
click at [290, 281] on div "Inventory balance on [DATE] : 0" at bounding box center [549, 280] width 591 height 12
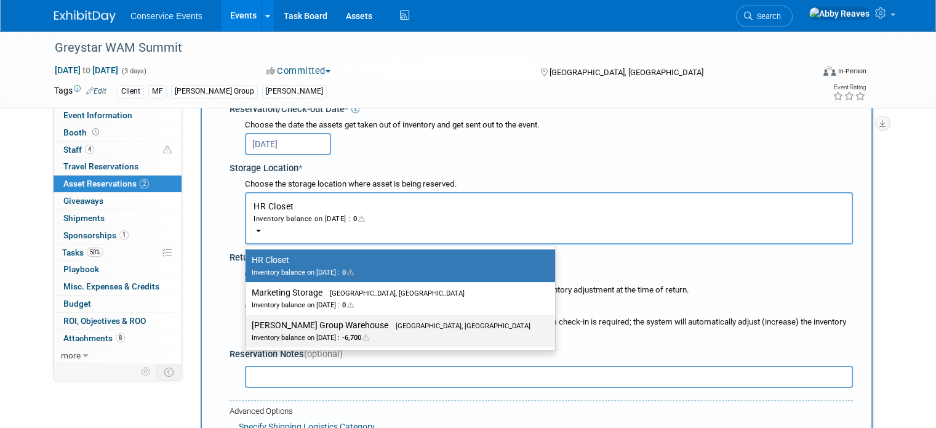
click at [321, 331] on div "Inventory balance on [DATE] : -6,700" at bounding box center [391, 337] width 279 height 12
click at [247, 329] on input "[PERSON_NAME] Group Warehouse [GEOGRAPHIC_DATA], [GEOGRAPHIC_DATA] Inventory ba…" at bounding box center [243, 325] width 8 height 8
select select "11223164"
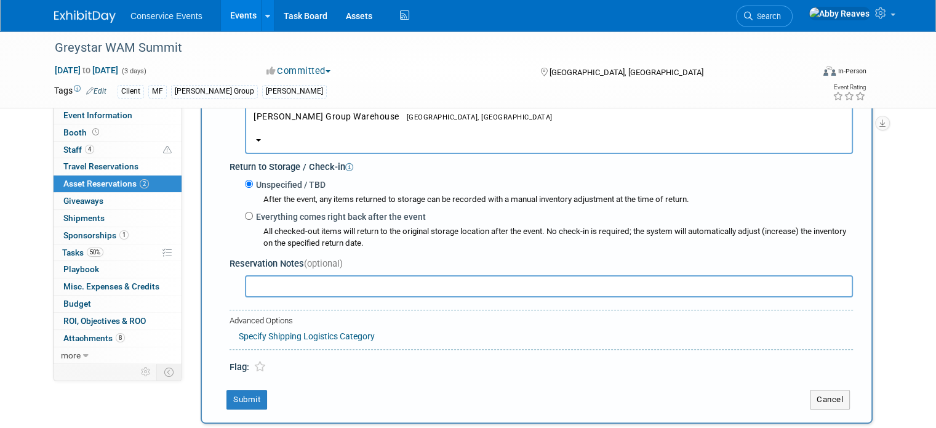
scroll to position [380, 0]
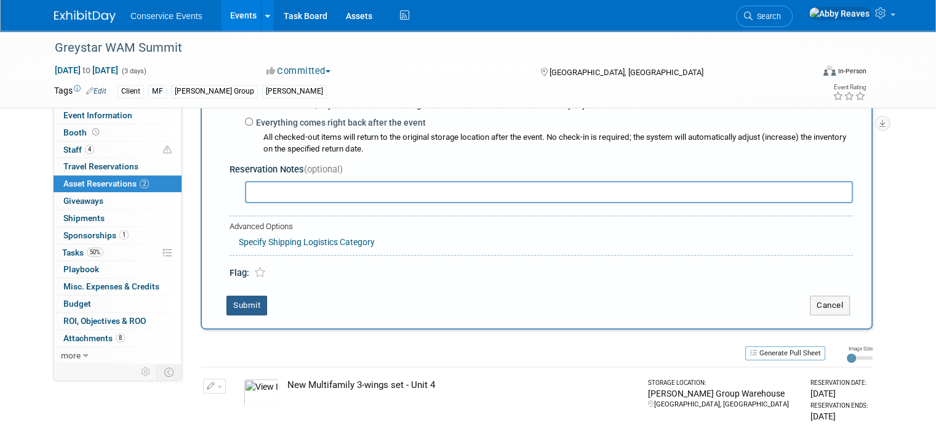
click at [246, 303] on button "Submit" at bounding box center [246, 305] width 41 height 20
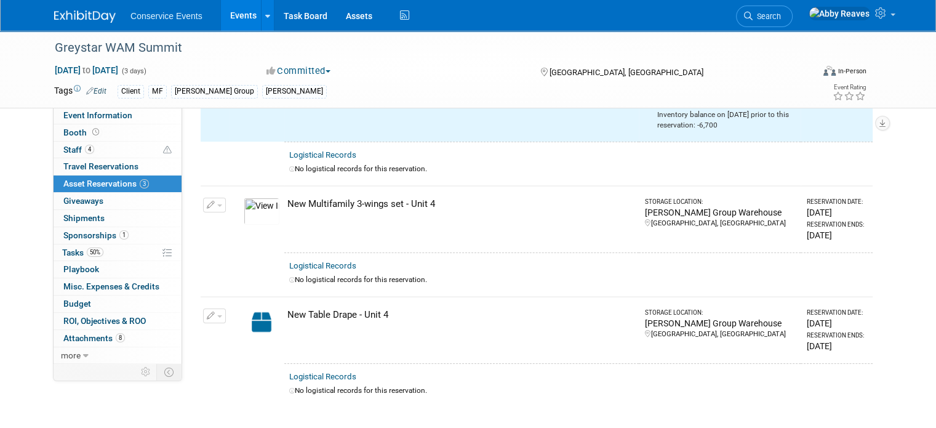
scroll to position [0, 0]
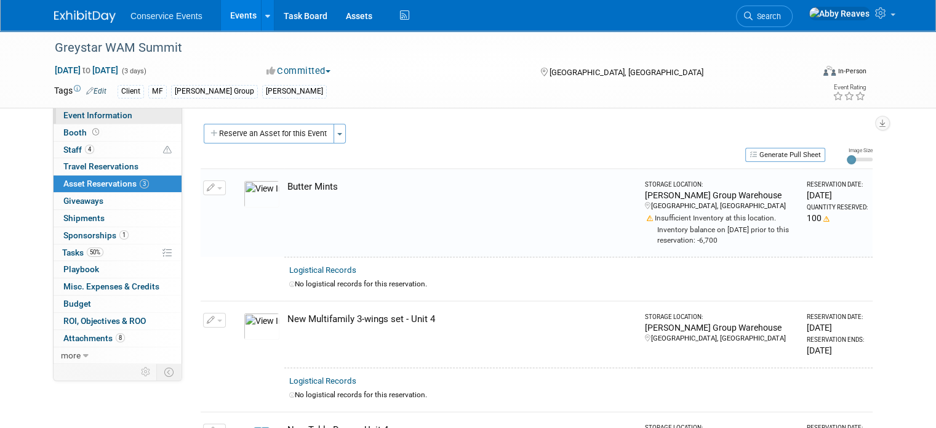
click at [135, 114] on link "Event Information" at bounding box center [118, 115] width 128 height 17
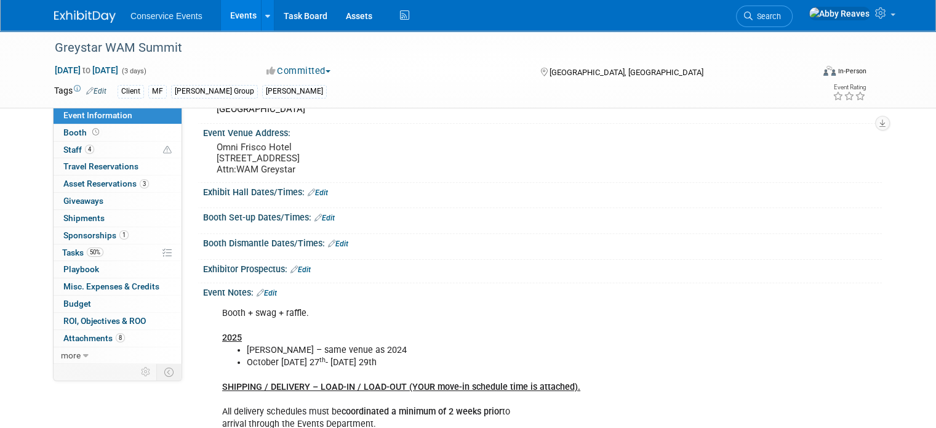
scroll to position [123, 0]
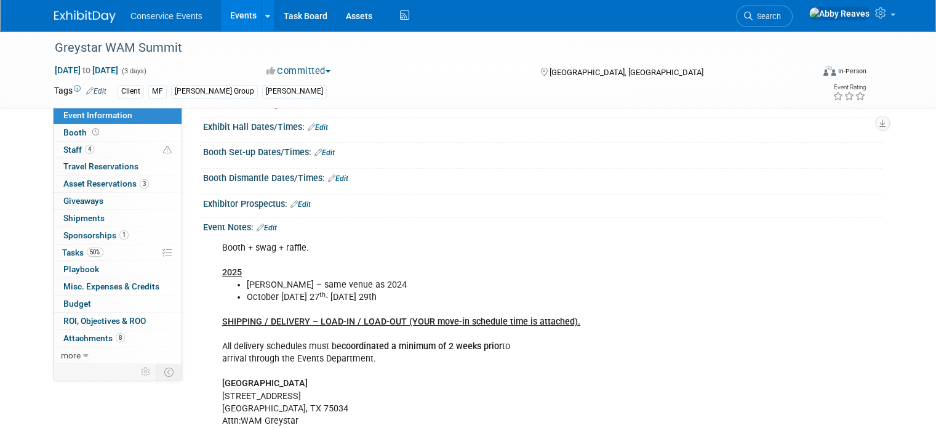
click at [259, 232] on link "Edit" at bounding box center [267, 227] width 20 height 9
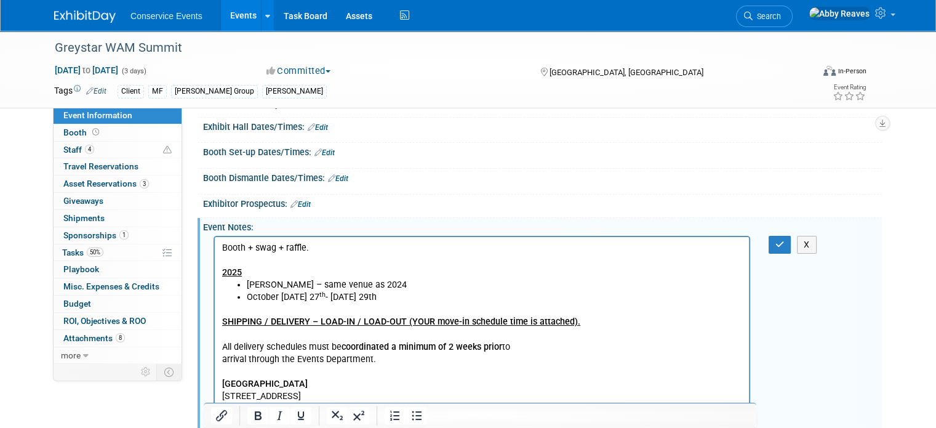
scroll to position [0, 0]
click at [318, 246] on p "Booth + swag + raffle. 2025" at bounding box center [482, 259] width 520 height 37
drag, startPoint x: 318, startPoint y: 246, endPoint x: 246, endPoint y: 250, distance: 72.1
click at [246, 250] on p "Booth + swag + raffle. 2025" at bounding box center [482, 259] width 520 height 37
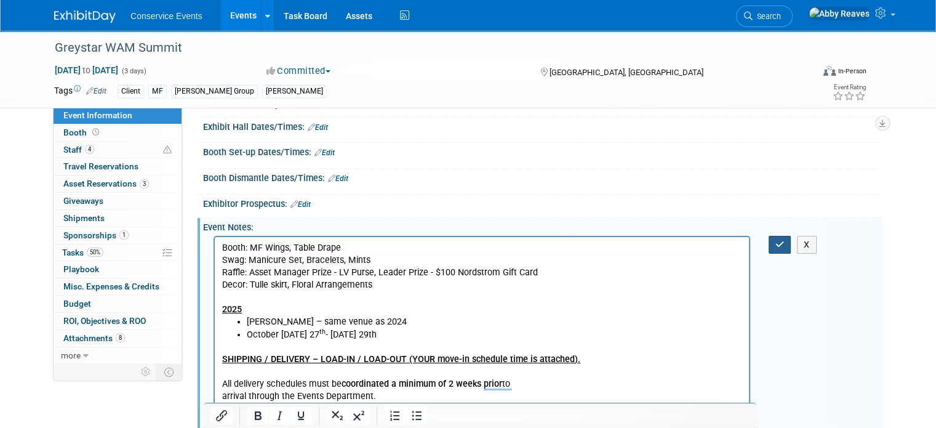
click at [785, 249] on icon "button" at bounding box center [779, 244] width 9 height 9
